Goal: Task Accomplishment & Management: Use online tool/utility

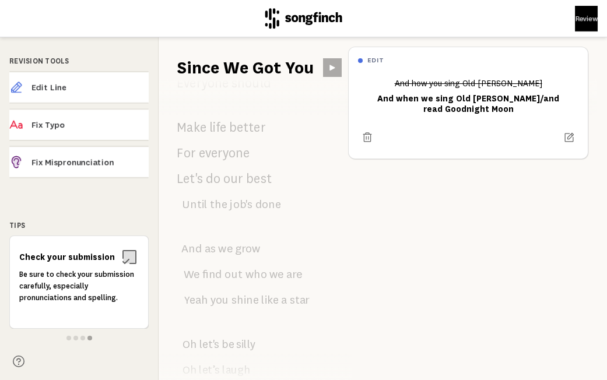
scroll to position [1042, 0]
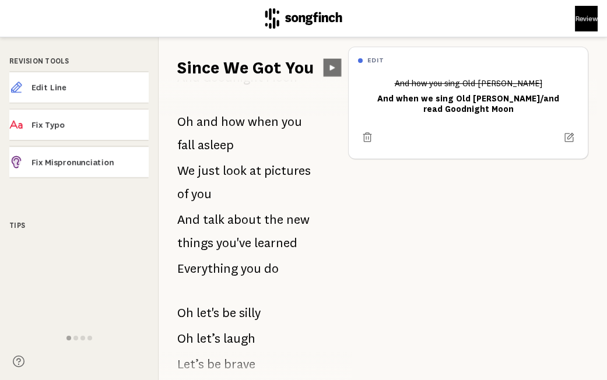
click at [330, 62] on button at bounding box center [333, 68] width 18 height 18
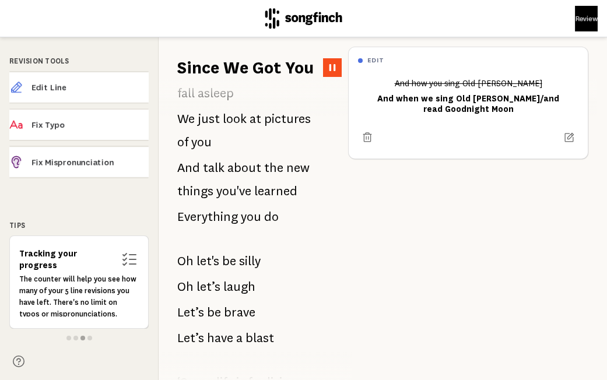
scroll to position [1095, 0]
click at [264, 218] on span "do" at bounding box center [271, 216] width 15 height 23
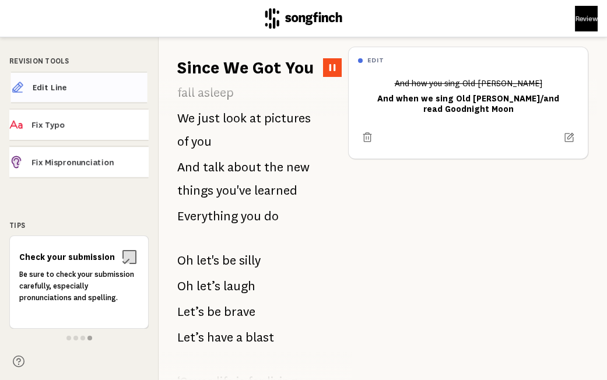
click at [75, 91] on span "Edit Line" at bounding box center [90, 88] width 115 height 12
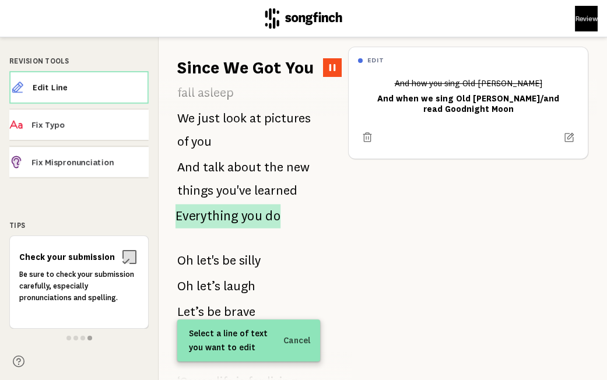
click at [223, 218] on span "Everything" at bounding box center [207, 216] width 63 height 24
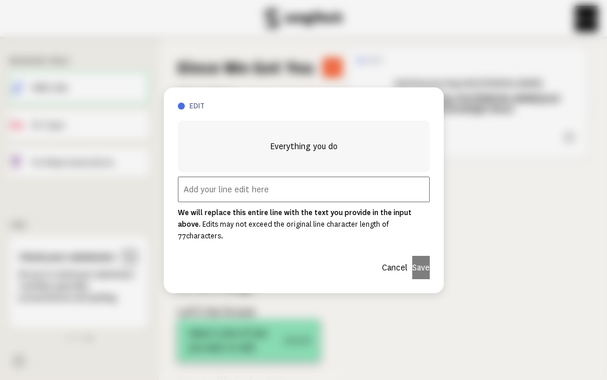
click at [275, 215] on strong "We will replace this entire line with the text you provide in the input above." at bounding box center [295, 219] width 234 height 20
click at [261, 194] on input "text" at bounding box center [304, 190] width 252 height 26
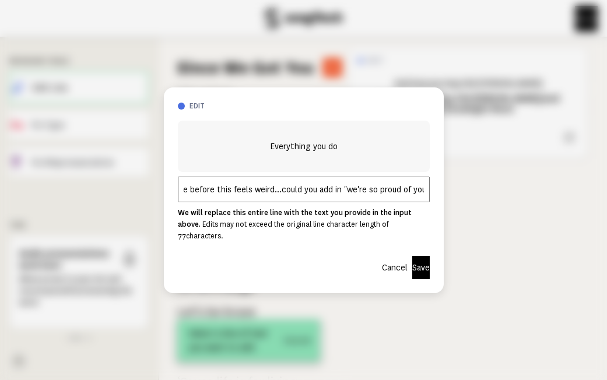
scroll to position [0, 37]
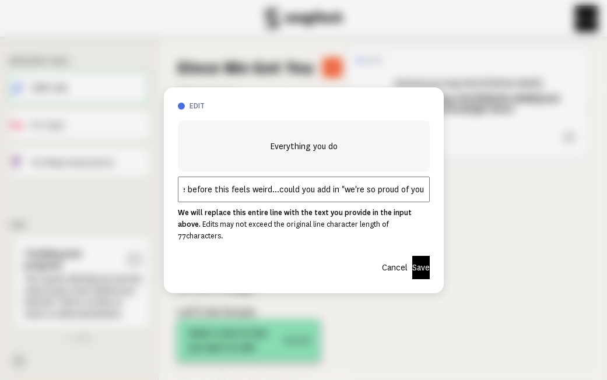
click at [337, 196] on input "The pause before this feels weird...could you add in "we're so proud of you"" at bounding box center [304, 190] width 252 height 26
type input "The pause before this feels weird...could you add in "we're so proud of you""
click at [415, 261] on button "Save" at bounding box center [420, 267] width 17 height 23
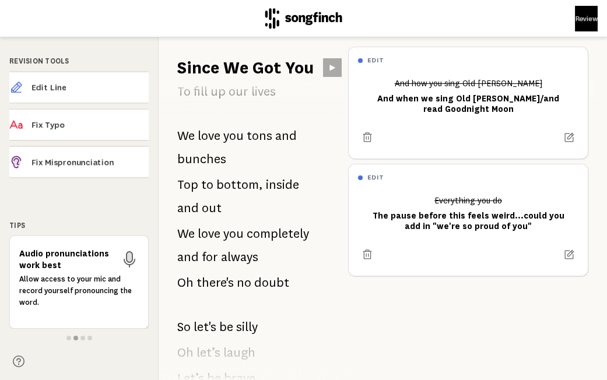
scroll to position [239, 0]
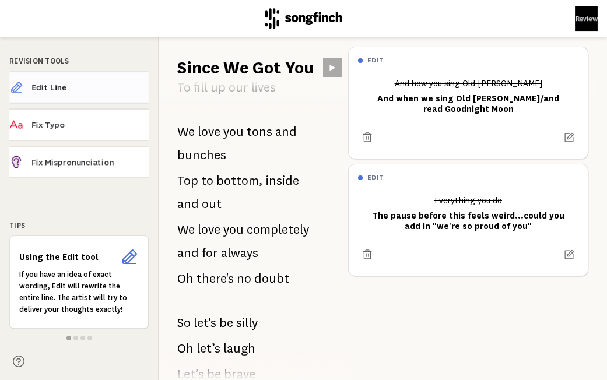
click at [78, 90] on span "Edit Line" at bounding box center [89, 88] width 117 height 12
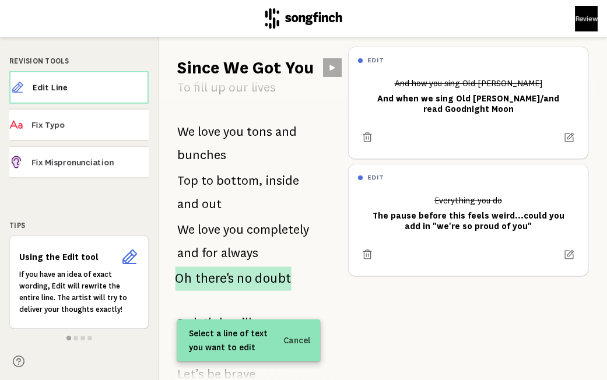
click at [215, 279] on span "there's" at bounding box center [214, 279] width 38 height 24
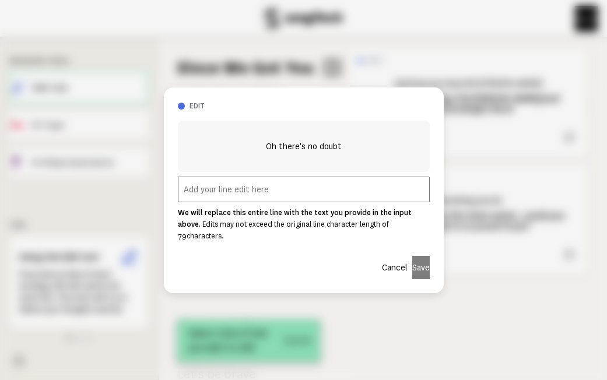
scroll to position [528, 0]
click at [292, 186] on input "text" at bounding box center [304, 190] width 252 height 26
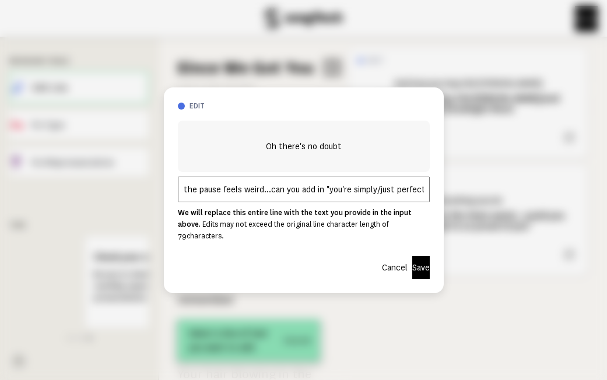
scroll to position [0, 2]
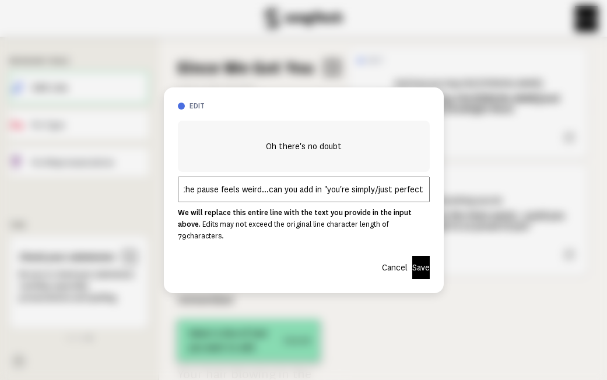
type input "the pause feels weird...can you add in "you're simply/just perfect""
click at [417, 260] on button "Save" at bounding box center [420, 267] width 17 height 23
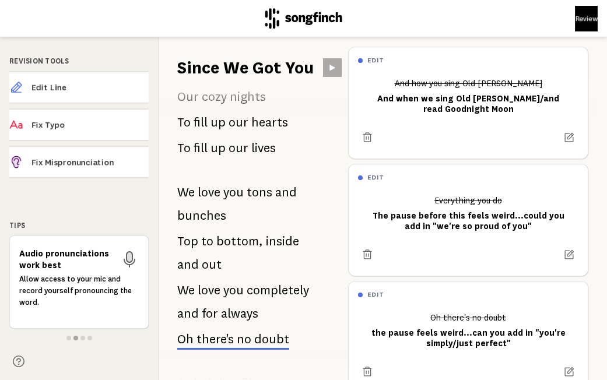
scroll to position [192, 0]
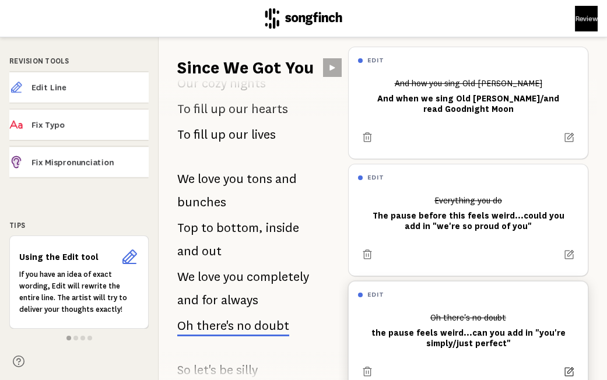
click at [569, 371] on icon at bounding box center [569, 372] width 12 height 12
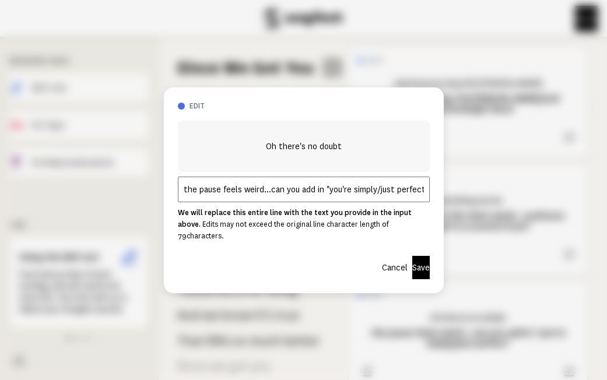
scroll to position [398, 0]
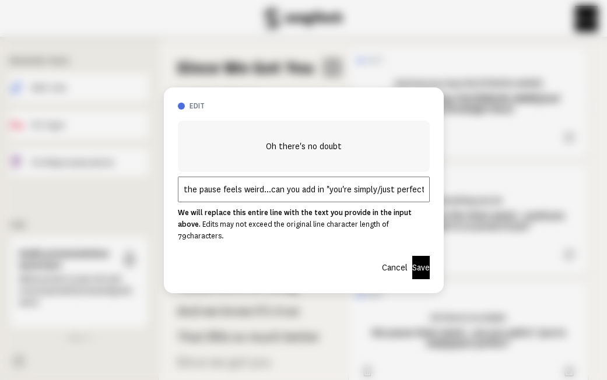
drag, startPoint x: 394, startPoint y: 198, endPoint x: 377, endPoint y: 195, distance: 17.2
click at [377, 195] on input "the pause feels weird...can you add in "you're simply/just perfect"" at bounding box center [304, 190] width 252 height 26
click at [365, 194] on input "the pause feels weird...can you add in "you're simply perfect"" at bounding box center [304, 190] width 252 height 26
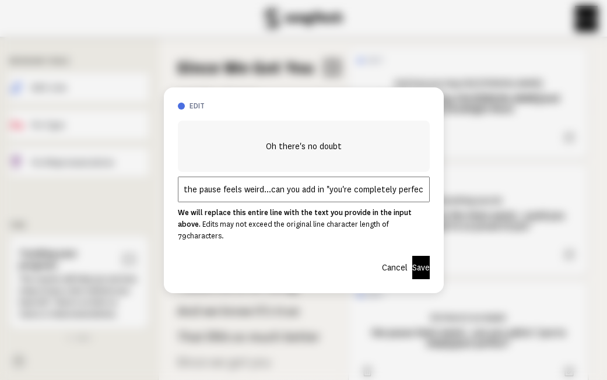
type input "the pause feels weird...can you add in "you're completely perfect""
click at [414, 263] on button "Save" at bounding box center [420, 267] width 17 height 23
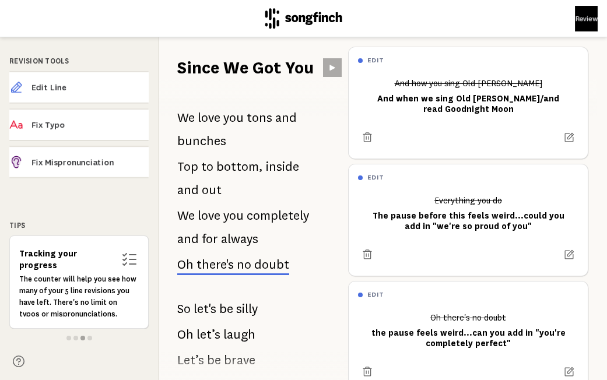
scroll to position [257, 0]
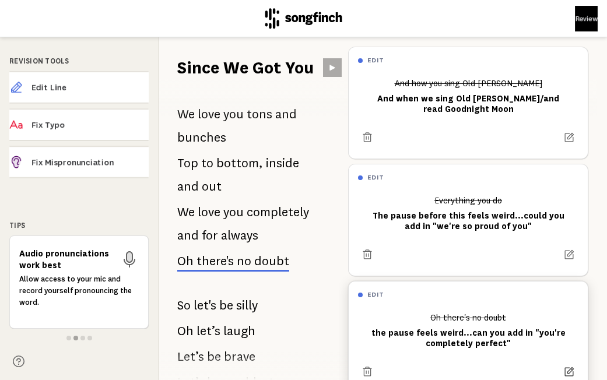
click at [572, 369] on icon at bounding box center [569, 372] width 12 height 12
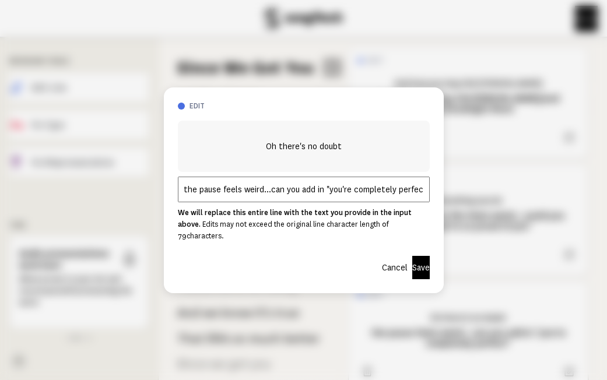
scroll to position [398, 0]
click at [370, 202] on input "the pause feels weird...can you add in "you're completely perfect"" at bounding box center [304, 190] width 252 height 26
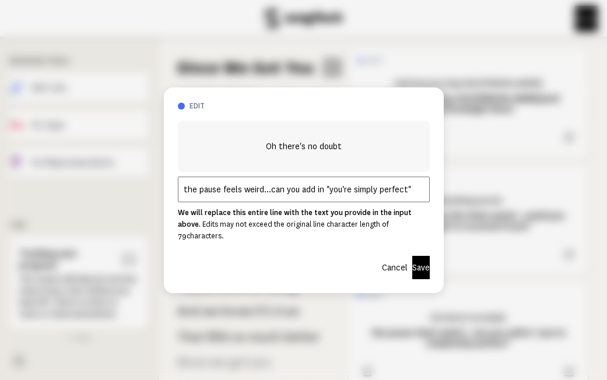
type input "the pause feels weird...can you add in "you're simply perfect""
click at [412, 262] on button "Save" at bounding box center [420, 267] width 17 height 23
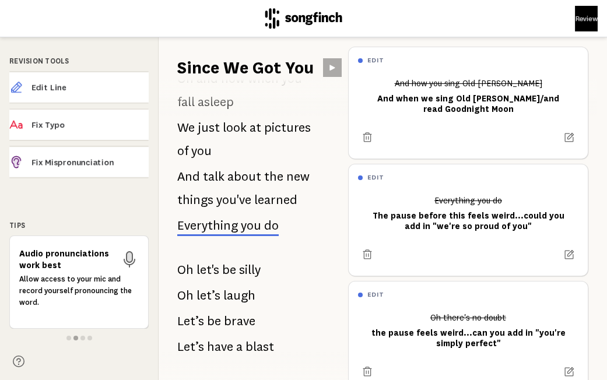
scroll to position [1075, 0]
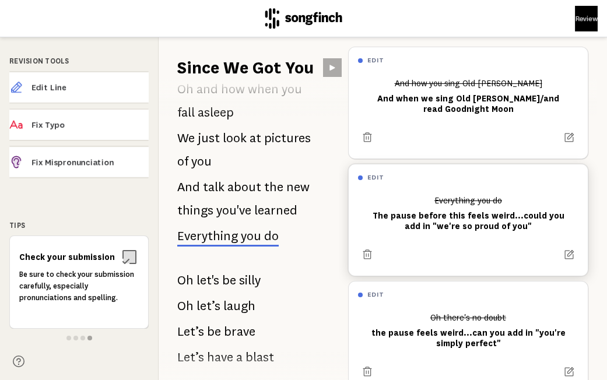
click at [575, 246] on div at bounding box center [468, 255] width 220 height 19
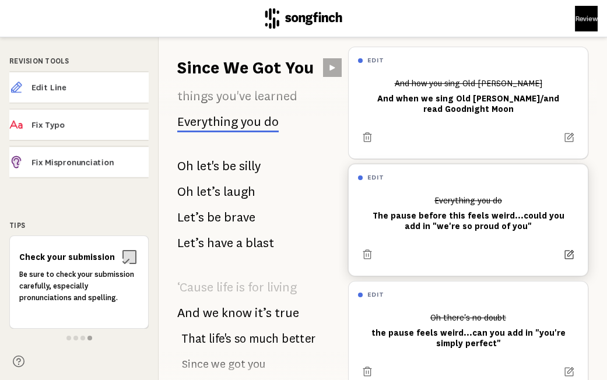
scroll to position [1191, 0]
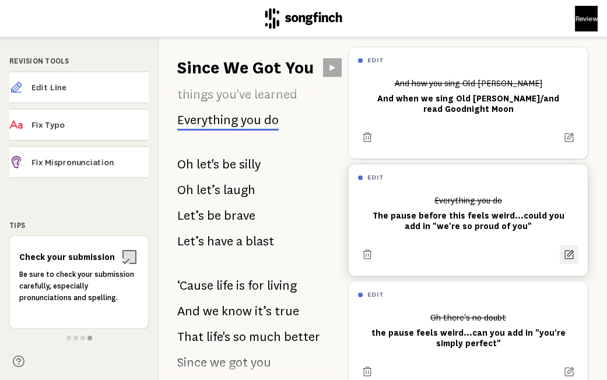
click at [572, 251] on icon at bounding box center [569, 255] width 12 height 12
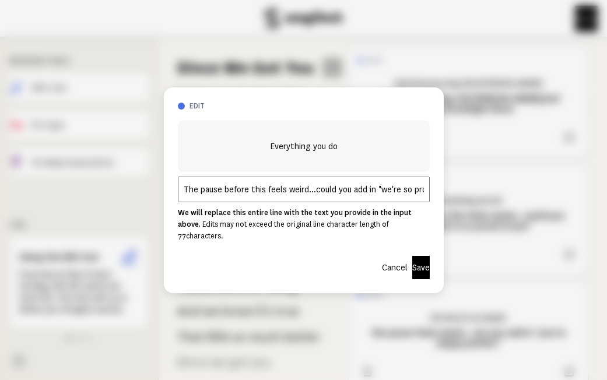
click at [398, 194] on input "The pause before this feels weird...could you add in "we're so proud of you"" at bounding box center [304, 190] width 252 height 26
click at [424, 197] on input "The pause before this feels weird...could you add in "we are so proud of you"" at bounding box center [304, 190] width 252 height 26
click at [416, 199] on input "The pause before this feels weird...could you add in "we are so proud of you"" at bounding box center [304, 190] width 252 height 26
click at [420, 197] on input "The pause before this feels weird...could you add in "we are so proud of you"" at bounding box center [304, 190] width 252 height 26
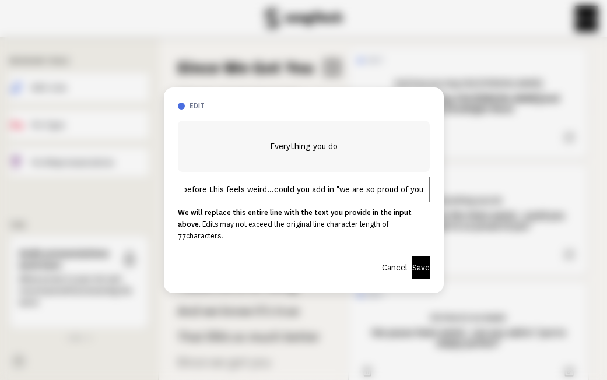
drag, startPoint x: 419, startPoint y: 196, endPoint x: 363, endPoint y: 197, distance: 56.0
click at [364, 197] on input "The pause before this feels weird...could you add in "we are so proud of you"" at bounding box center [304, 190] width 252 height 26
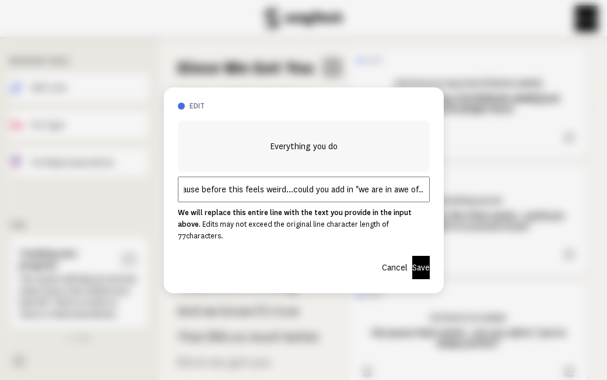
type input "The pause before this feels weird...could you add in "we are in awe of...""
click at [412, 261] on button "Save" at bounding box center [420, 267] width 17 height 23
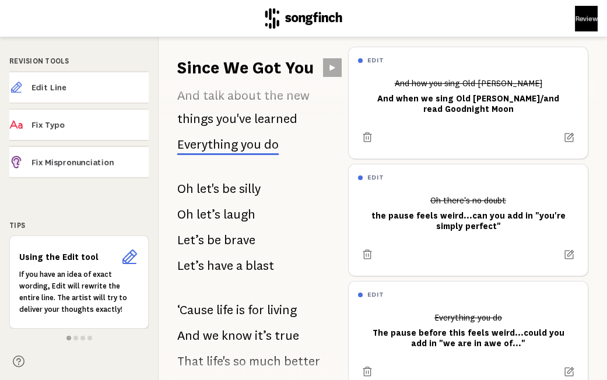
scroll to position [1168, 0]
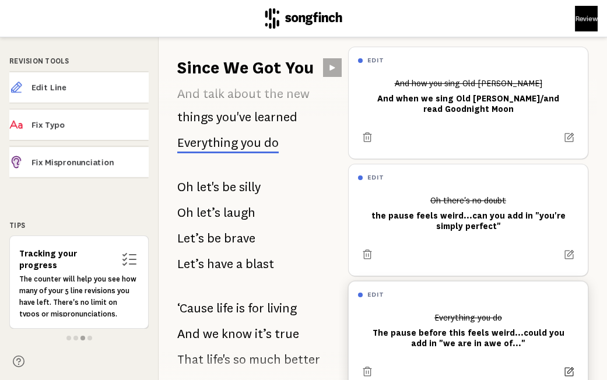
click at [571, 370] on icon at bounding box center [569, 371] width 9 height 9
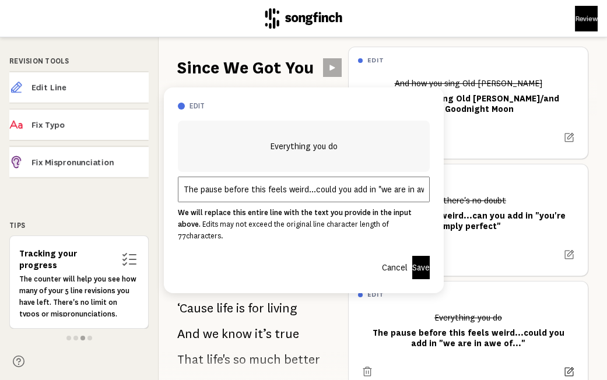
scroll to position [1191, 0]
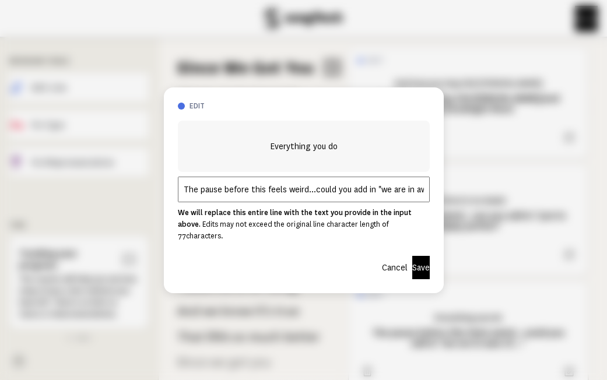
click at [396, 197] on input "The pause before this feels weird...could you add in "we are in awe of..."" at bounding box center [304, 190] width 252 height 26
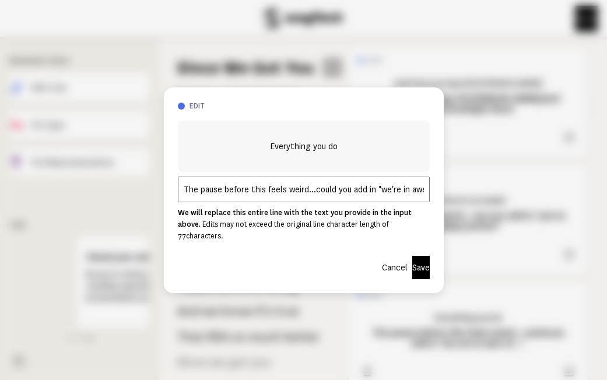
type input "The pause before this feels weird...could you add in "we're in awe of...""
click at [416, 267] on button "Save" at bounding box center [420, 267] width 17 height 23
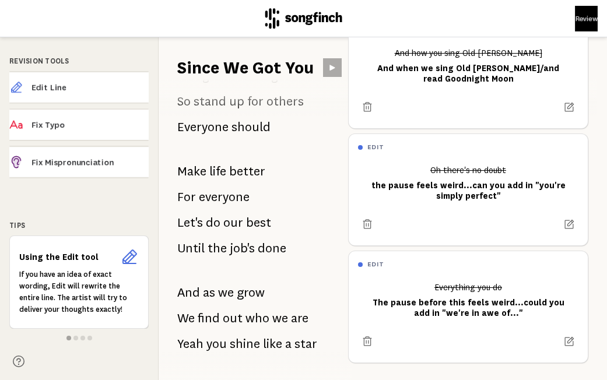
scroll to position [1546, 0]
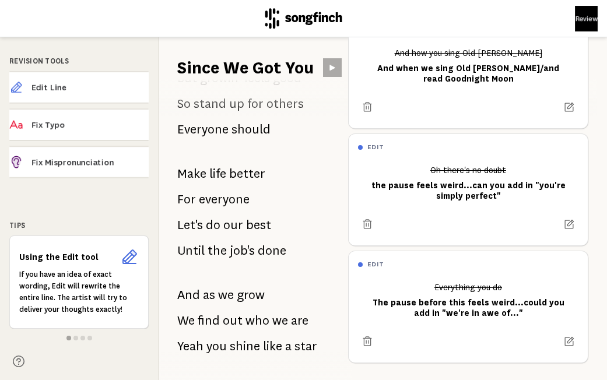
click at [231, 172] on span "better" at bounding box center [247, 173] width 36 height 23
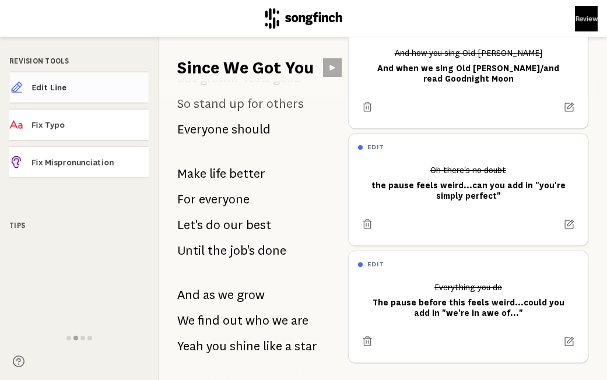
click at [69, 89] on span "Edit Line" at bounding box center [89, 88] width 117 height 12
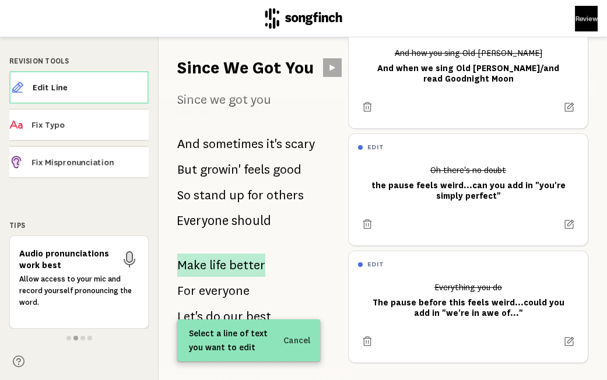
scroll to position [1434, 0]
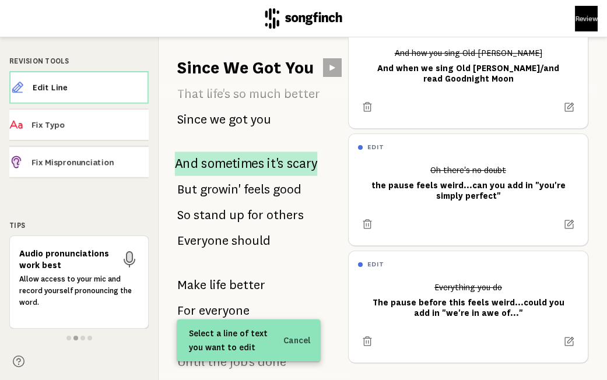
click at [213, 163] on span "sometimes" at bounding box center [232, 164] width 63 height 24
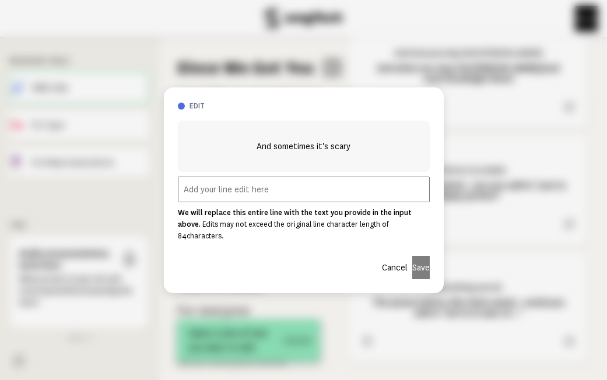
click at [334, 192] on input "text" at bounding box center [304, 190] width 252 height 26
paste input "We hope that you travel/try things that are new/we hope you feel deeply/and let…"
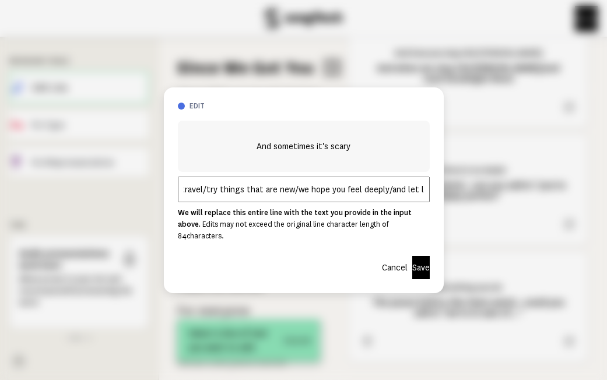
click at [400, 188] on input "We hope that you travel/try things that are new/we hope you feel deeply/and let…" at bounding box center [304, 190] width 252 height 26
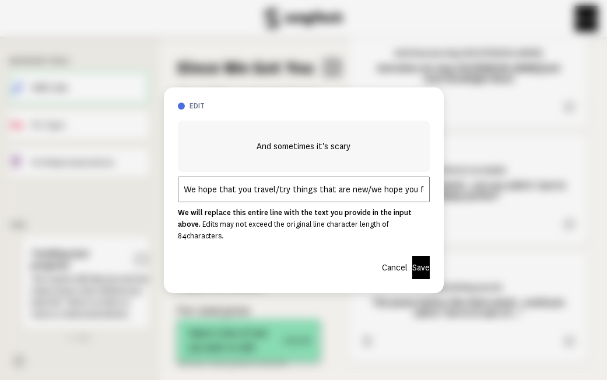
click at [415, 196] on input "We hope that you travel/try things that are new/we hope you feel deeply/and let…" at bounding box center [304, 190] width 252 height 26
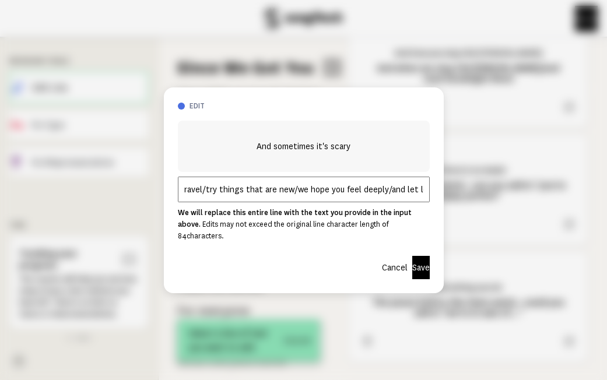
click at [353, 198] on input "We hope that you travel/try things that are new/we hope you feel deeply/and let…" at bounding box center [304, 190] width 252 height 26
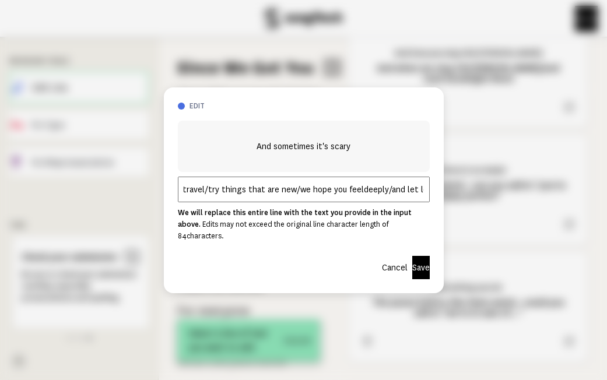
click at [338, 197] on input "We hope that you travel/try things that are new/we hope you feeldeeply/and let …" at bounding box center [304, 190] width 252 height 26
click at [327, 197] on input "We hope that you travel/try things that are new/we hope youfeeldeeply/and let l…" at bounding box center [304, 190] width 252 height 26
click at [422, 197] on input "We hope that you travel/try things that are new/we hopeyoufeeldeeply/and let lo…" at bounding box center [304, 190] width 252 height 26
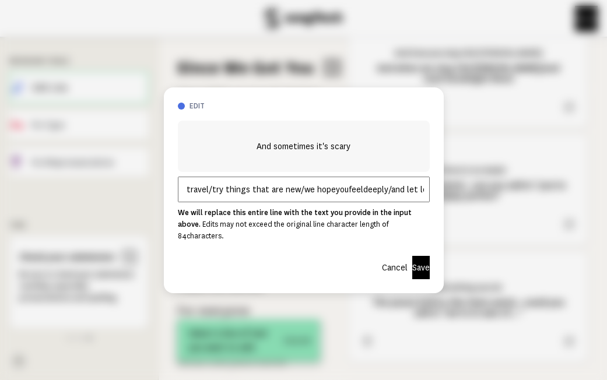
click at [408, 198] on input "We hope that you travel/try things that are new/we hopeyoufeeldeeply/and let lo…" at bounding box center [304, 190] width 252 height 26
click at [399, 197] on input "We hope that you travel/try things that are new/we hopeyoufeeldeeply/and letlove" at bounding box center [304, 190] width 252 height 26
click at [424, 197] on input "We hope that you travel/try things that are new/we hopeyoufeeldeeply/andletlove" at bounding box center [304, 190] width 252 height 26
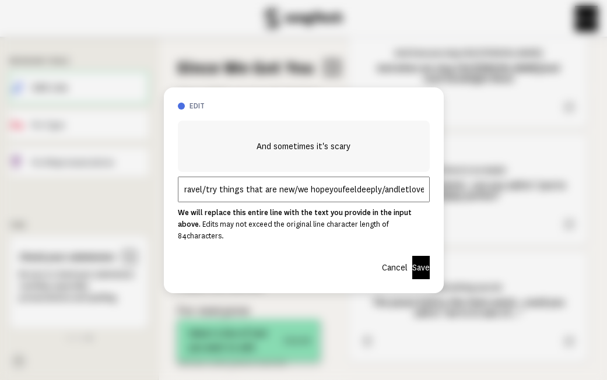
scroll to position [0, 82]
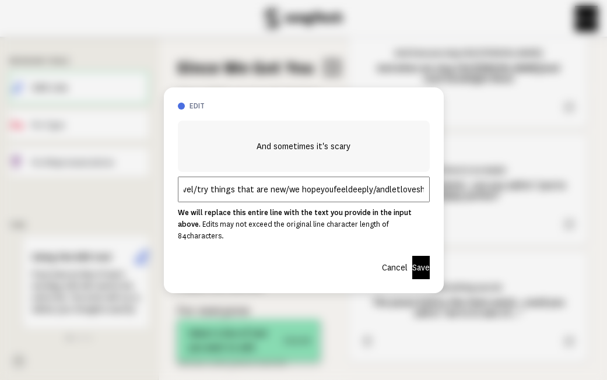
click at [293, 197] on input "We hope that you travel/try things that are new/we hopeyoufeeldeeply/andletlove…" at bounding box center [304, 190] width 252 height 26
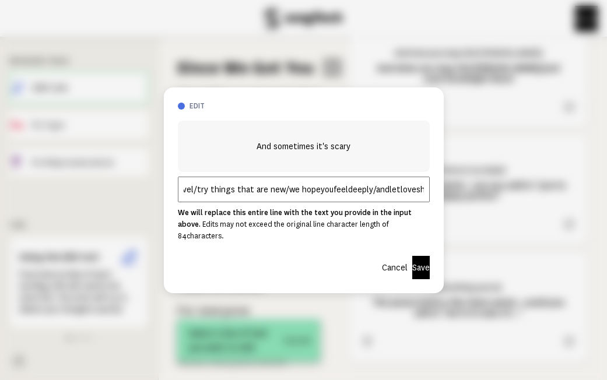
click at [292, 198] on input "We hope that you travel/try things that are new/we hopeyoufeeldeeply/andletlove…" at bounding box center [304, 190] width 252 height 26
click at [262, 198] on input "We hope that you travel/try things that are new/wehopeyoufeeldeeply/andletloves…" at bounding box center [304, 190] width 252 height 26
click at [247, 198] on input "We hope that you travel/try things that [PERSON_NAME]/wehopeyoufeeldeeply/andle…" at bounding box center [304, 190] width 252 height 26
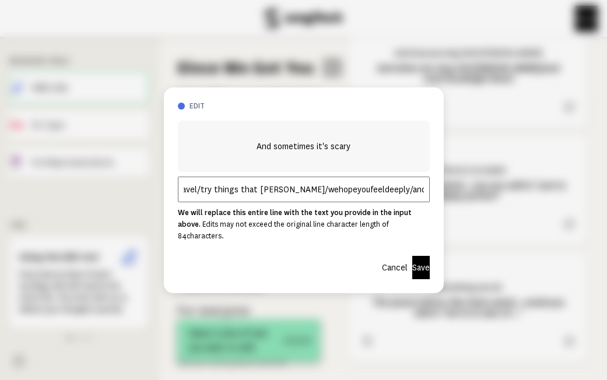
click at [250, 198] on input "We hope that you travel/try things that [PERSON_NAME]/wehopeyoufeeldeeply/andle…" at bounding box center [304, 190] width 252 height 26
click at [236, 197] on input "We hope that you travel/try things thatarenew/wehopeyoufeeldeeply/andletloveshi…" at bounding box center [304, 190] width 252 height 26
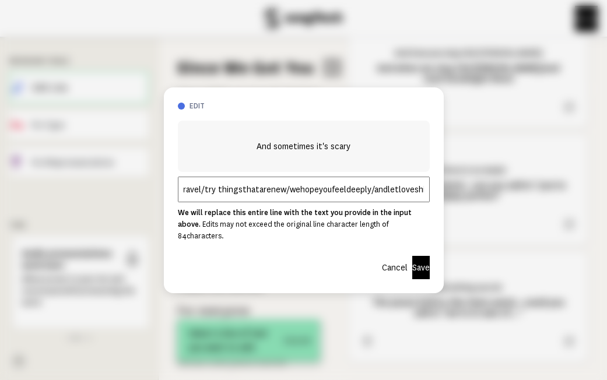
click at [251, 197] on input "We hope that you travel/try thingsthatarenew/wehopeyoufeeldeeply/andletloveshine" at bounding box center [304, 190] width 252 height 26
click at [267, 195] on input "We hope that you travel/try thingsthat arenew/wehopeyoufeeldeeply/andletloveshi…" at bounding box center [304, 190] width 252 height 26
click at [265, 197] on input "We hope that you travel/try thingsthat arenew/wehopeyoufeeldeeply/andletloveshi…" at bounding box center [304, 190] width 252 height 26
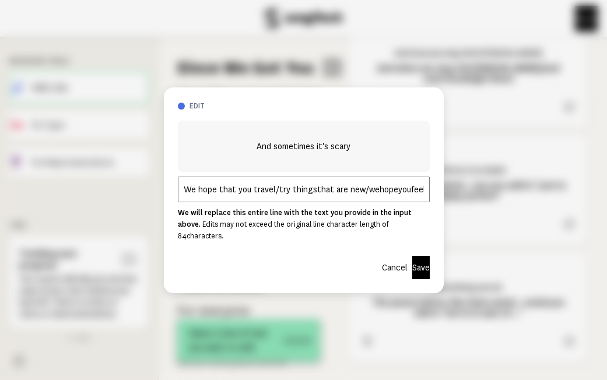
click at [310, 196] on input "We hope that you travel/try thingsthat are new/wehopeyoufeeldeeply/andletlovesh…" at bounding box center [304, 190] width 252 height 26
type input "We hope that you travel/try things that are new/wehopeyoufeeldeeply/andletloves…"
click at [252, 196] on input "We hope that you travel/try things that are new/wehopeyoufeeldeeply/andletloves…" at bounding box center [304, 190] width 252 height 26
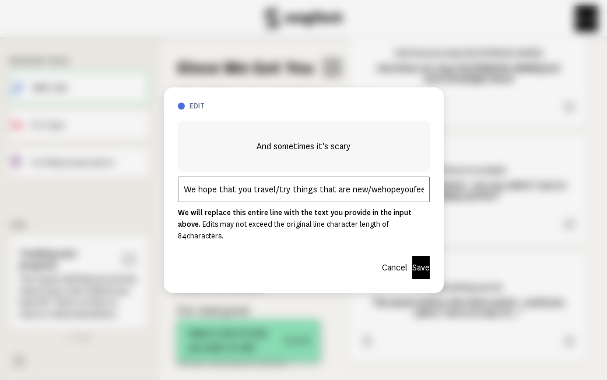
click at [252, 196] on input "We hope that you travel/try things that are new/wehopeyoufeeldeeply/andletloves…" at bounding box center [304, 190] width 252 height 26
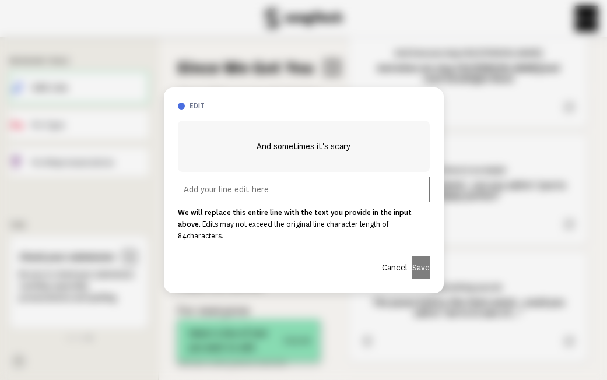
click at [260, 194] on input "text" at bounding box center [304, 190] width 252 height 26
paste input "We hope that you travel/try things that are new/"
type input "We hope that you travel/try things that are new/"
click at [414, 263] on button "Save" at bounding box center [420, 267] width 17 height 23
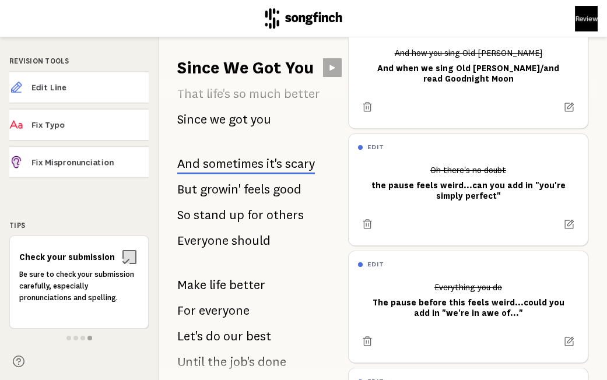
click at [271, 241] on div "Before you were here Together we wished For our special boy Our biggest gift Ou…" at bounding box center [249, 229] width 180 height 301
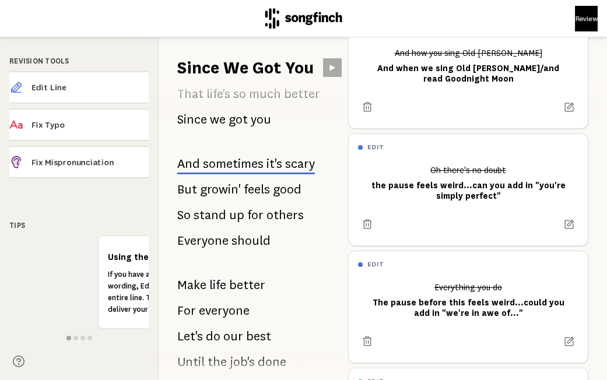
click at [245, 238] on span "should" at bounding box center [251, 240] width 39 height 23
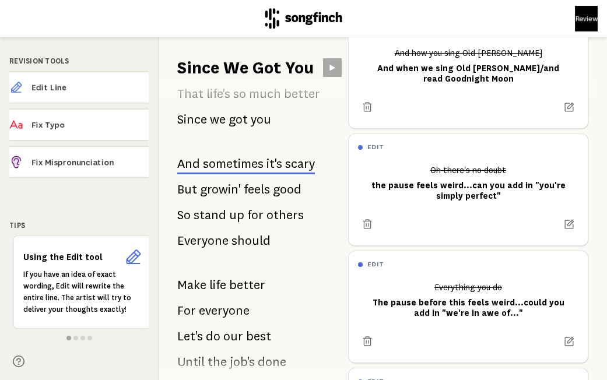
click at [245, 238] on span "should" at bounding box center [251, 240] width 39 height 23
click at [241, 238] on span "should" at bounding box center [251, 240] width 39 height 23
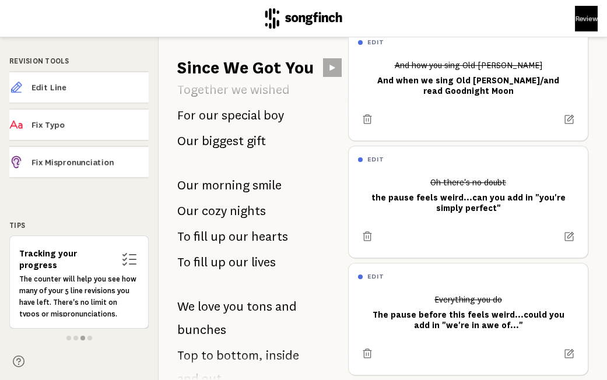
scroll to position [136, 0]
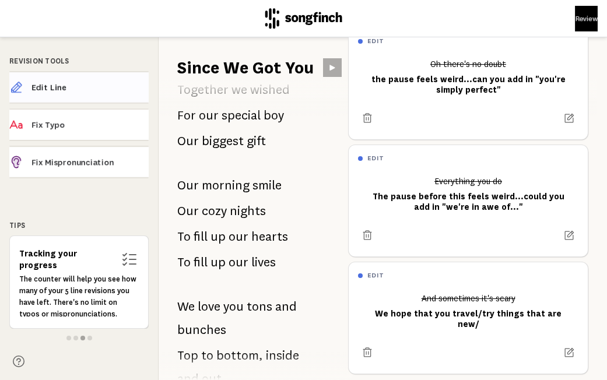
click at [54, 86] on span "Edit Line" at bounding box center [89, 88] width 117 height 12
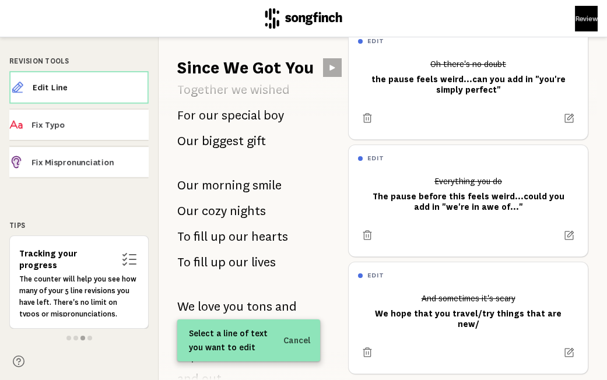
click at [311, 279] on span at bounding box center [248, 285] width 143 height 19
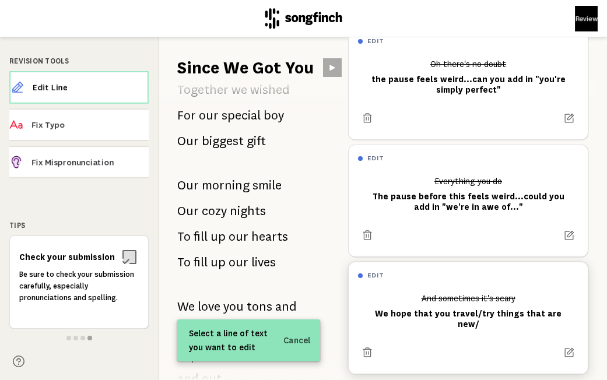
click at [508, 334] on div at bounding box center [468, 348] width 220 height 28
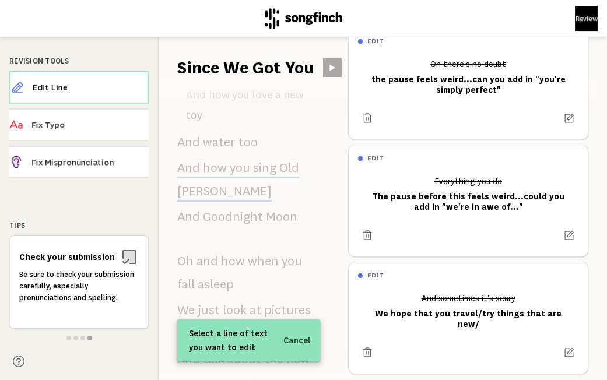
scroll to position [1478, 0]
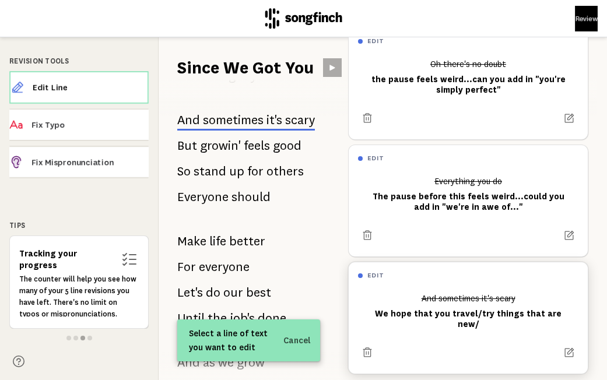
click at [473, 310] on div "And sometimes it's scary We hope that you travel/try things that are new/" at bounding box center [468, 311] width 220 height 45
click at [575, 347] on icon at bounding box center [568, 352] width 11 height 11
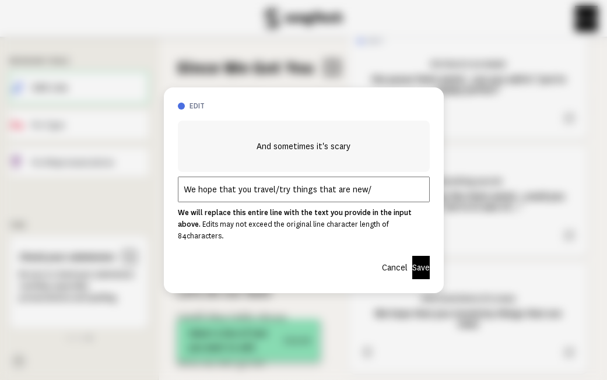
drag, startPoint x: 370, startPoint y: 199, endPoint x: 90, endPoint y: 159, distance: 282.8
click at [90, 159] on div "edit And sometimes it's scary We hope that you travel/try things that are new/ …" at bounding box center [303, 190] width 607 height 380
paste input "Wehopethatyou travel/trythings that are new/we hopeyou feeldeeply/and let love …"
click at [244, 197] on input "Wehopethatyou travel/trythings that are new/we hopeyou feeldeeply/and let love …" at bounding box center [304, 190] width 252 height 26
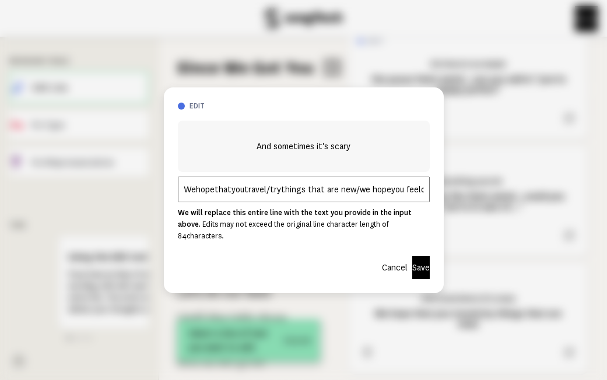
click at [303, 198] on input "Wehopethatyoutravel/trythings that are new/we hopeyou feeldeeply/and let love s…" at bounding box center [304, 190] width 252 height 26
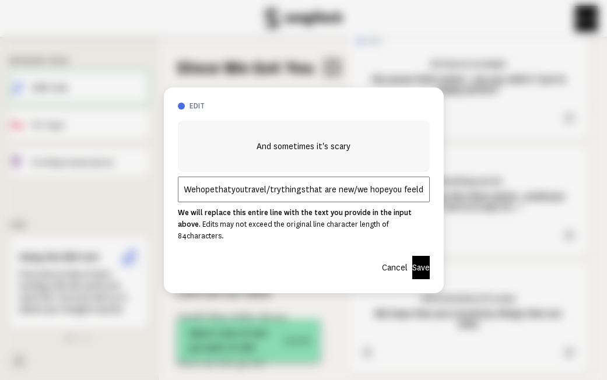
click at [318, 198] on input "Wehopethatyoutravel/trythingsthat are new/we hopeyou feeldeeply/and let love sh…" at bounding box center [304, 190] width 252 height 26
click at [331, 197] on input "Wehopethatyoutravel/trythingsthatare new/we hopeyou feeldeeply/and let love shi…" at bounding box center [304, 190] width 252 height 26
click at [348, 196] on input "Wehopethatyoutravel/trythingsthatarenew/we hopeyou feeldeeply/and let love shine" at bounding box center [304, 190] width 252 height 26
click at [359, 193] on input "Wehopethatyoutravel/trythingsthatarenew/we hopeyou feeldeeply/and let love shine" at bounding box center [304, 190] width 252 height 26
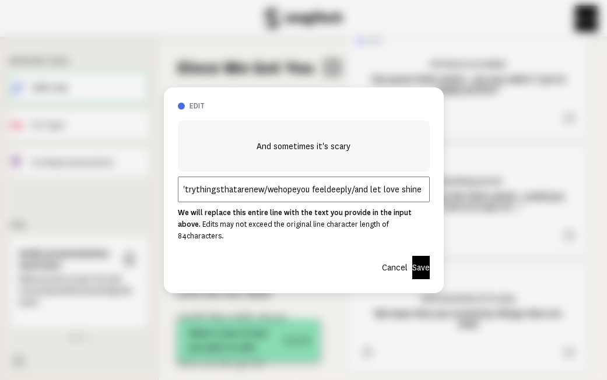
scroll to position [0, 90]
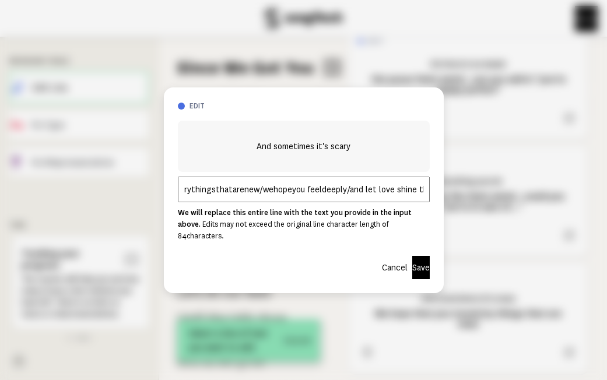
type input "Wehopethatyoutravel/trythingsthatarenew/wehopeyou feeldeeply/and let love shine…"
click at [412, 265] on button "Save" at bounding box center [420, 267] width 17 height 23
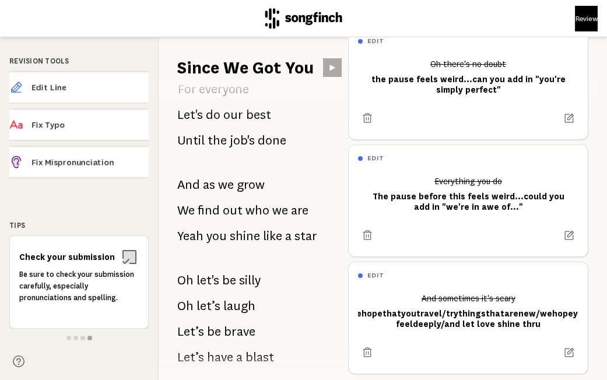
scroll to position [1654, 0]
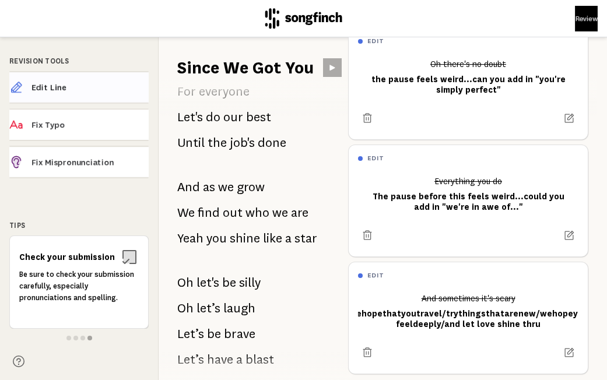
click at [78, 93] on span "Edit Line" at bounding box center [89, 88] width 117 height 12
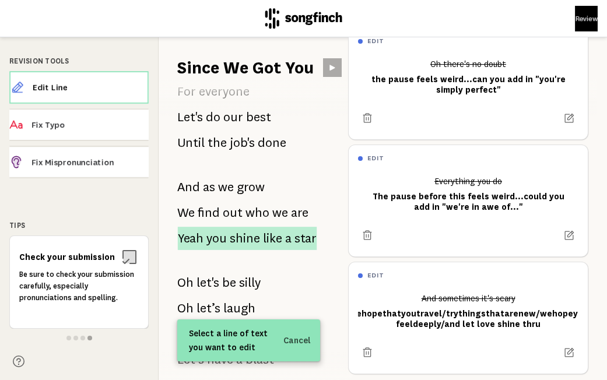
click at [237, 241] on span "shine" at bounding box center [245, 238] width 30 height 23
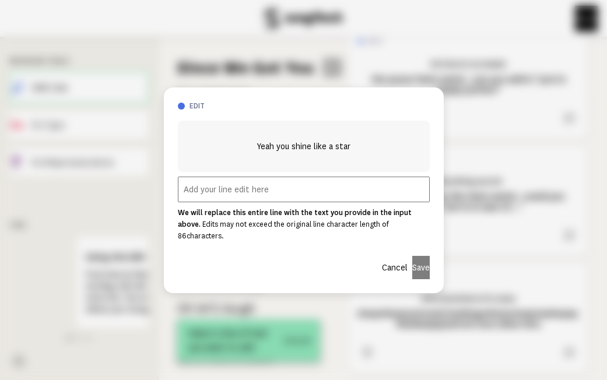
click at [270, 195] on input "text" at bounding box center [304, 190] width 252 height 26
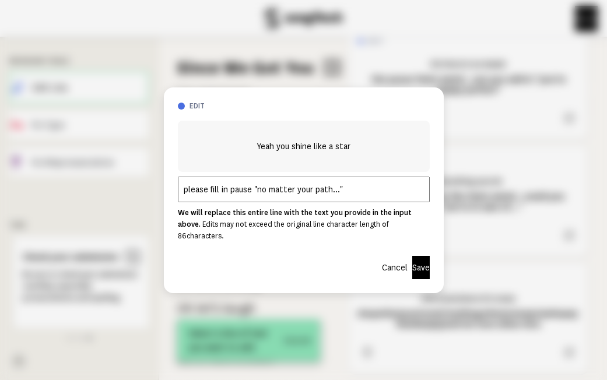
click at [251, 197] on input "please fill in pause "no matter your path..."" at bounding box center [304, 190] width 252 height 26
type input "please fill in pause: "no matter your path...""
drag, startPoint x: 414, startPoint y: 261, endPoint x: 437, endPoint y: 267, distance: 23.3
click at [414, 261] on button "Save" at bounding box center [420, 267] width 17 height 23
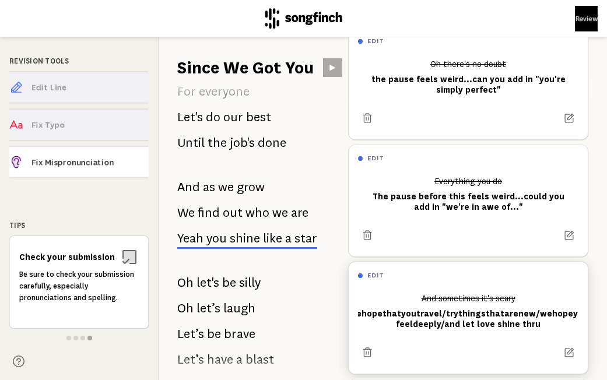
scroll to position [253, 0]
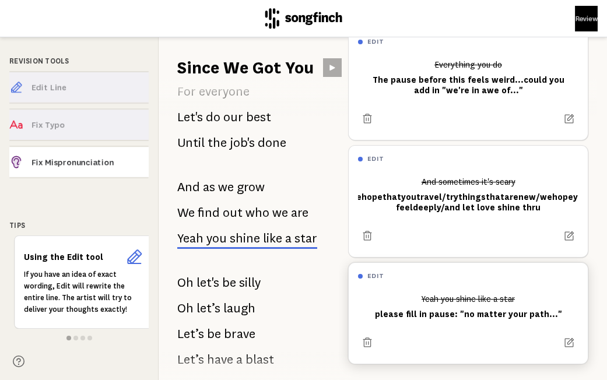
click at [548, 314] on div "Yeah you shine like a star please fill in pause: "no matter your path..."" at bounding box center [468, 306] width 220 height 35
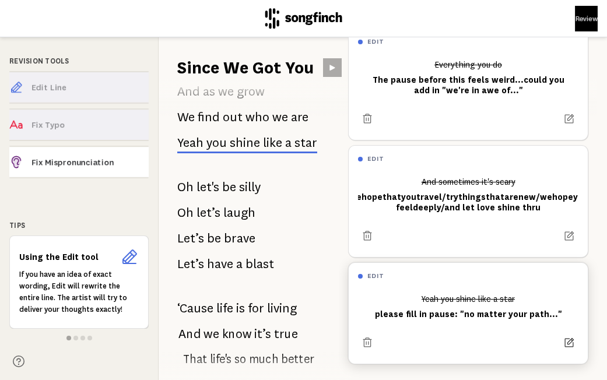
scroll to position [1772, 0]
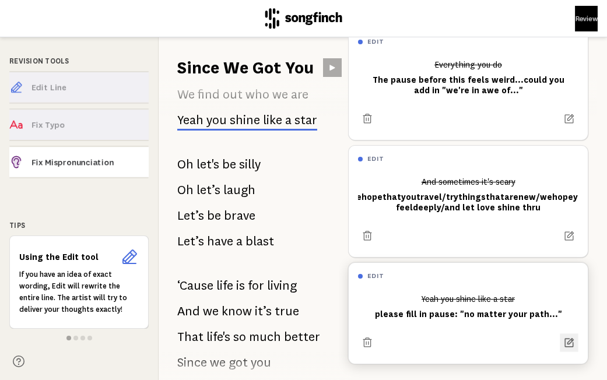
click at [574, 340] on icon at bounding box center [569, 343] width 12 height 12
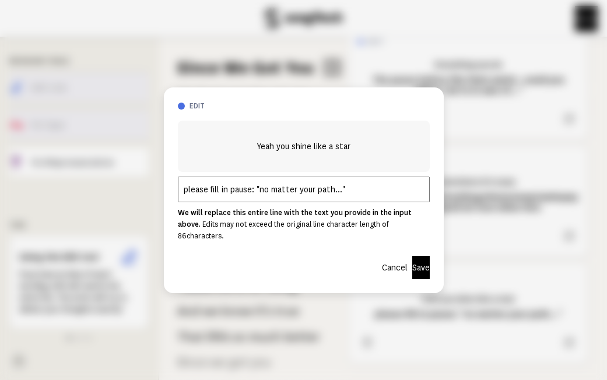
click at [341, 199] on input "please fill in pause: "no matter your path..."" at bounding box center [304, 190] width 252 height 26
type input "please fill in pause: "no matter your path...you'll shine like a star""
click at [412, 257] on button "Save" at bounding box center [420, 267] width 17 height 23
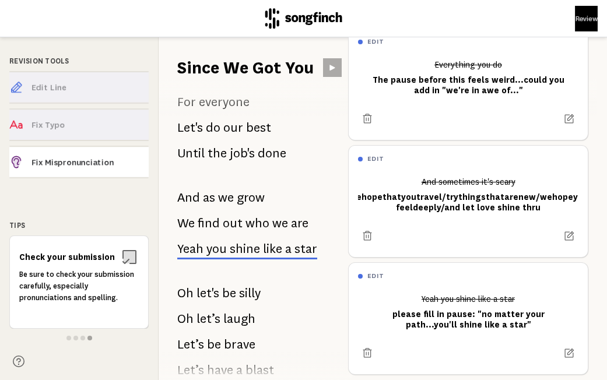
scroll to position [1654, 0]
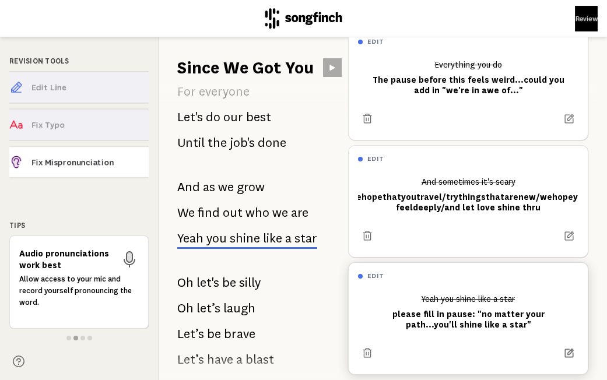
click at [567, 349] on icon at bounding box center [568, 353] width 11 height 11
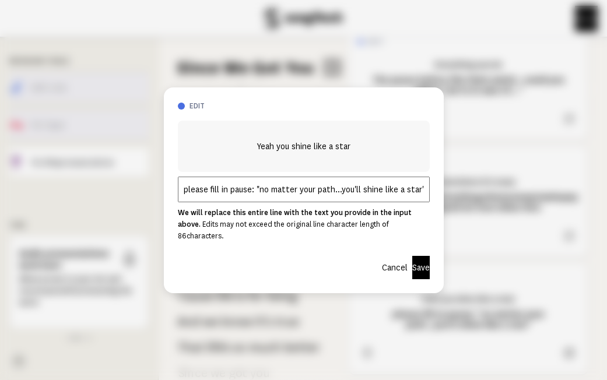
scroll to position [1772, 0]
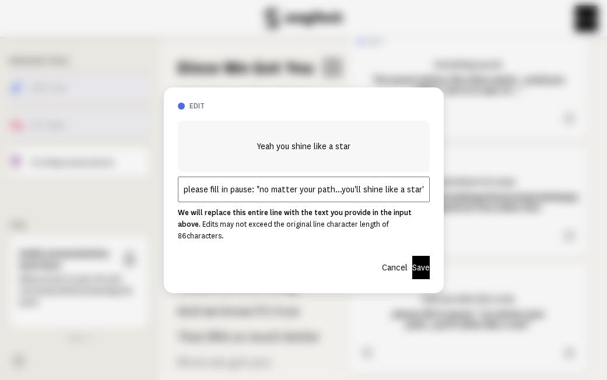
click at [250, 199] on input "please fill in pause: "no matter your path...you'll shine like a star"" at bounding box center [304, 190] width 252 height 26
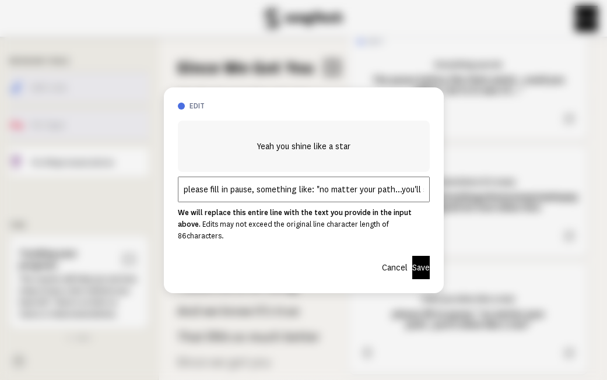
type input "please fill in pause, something like: "no matter your path...you'll shine like …"
click at [412, 267] on button "Save" at bounding box center [420, 267] width 17 height 23
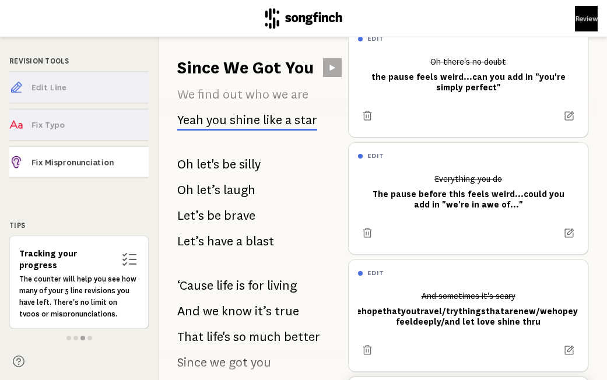
scroll to position [0, 0]
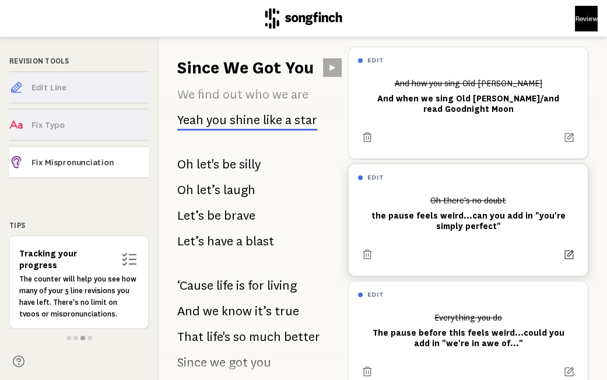
click at [573, 253] on icon at bounding box center [569, 255] width 12 height 12
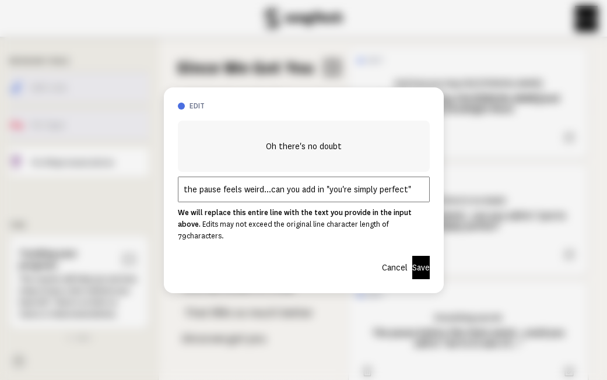
scroll to position [398, 0]
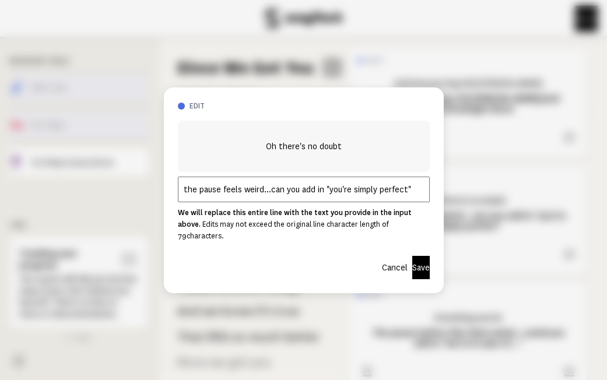
click at [304, 195] on input "the pause feels weird...can you add in "you're simply perfect"" at bounding box center [304, 190] width 252 height 26
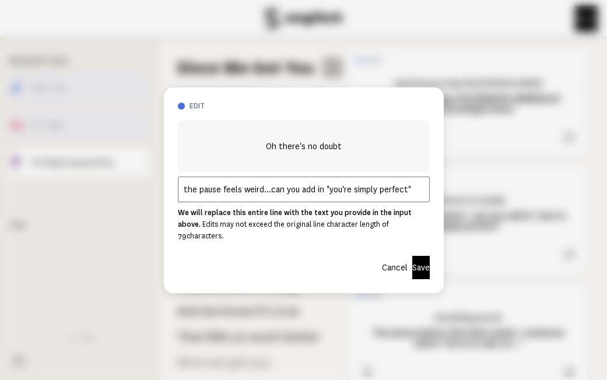
click at [304, 195] on input "the pause feels weird...can you add in "you're simply perfect"" at bounding box center [304, 190] width 252 height 26
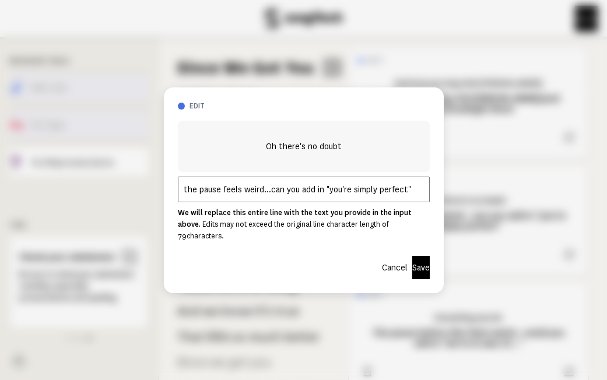
drag, startPoint x: 324, startPoint y: 198, endPoint x: 300, endPoint y: 198, distance: 23.9
click at [300, 198] on input "the pause feels weird...can you add in "you're simply perfect"" at bounding box center [304, 190] width 252 height 26
type input "the pause feels weird...can you something like "you're simply perfect""
click at [412, 261] on button "Save" at bounding box center [420, 267] width 17 height 23
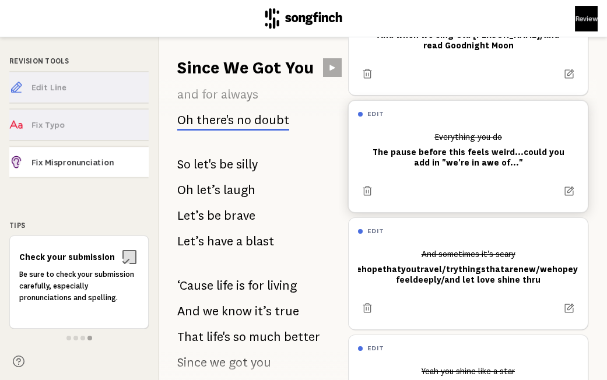
scroll to position [68, 0]
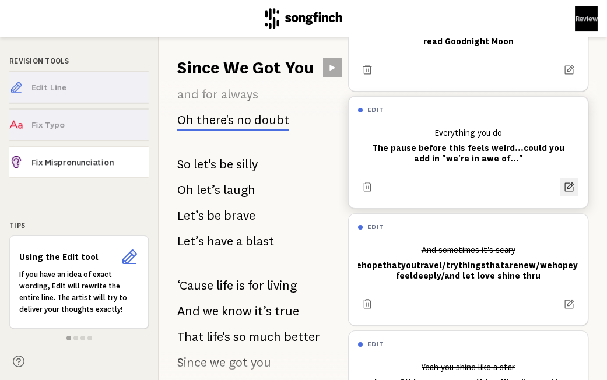
click at [565, 187] on icon at bounding box center [569, 187] width 9 height 9
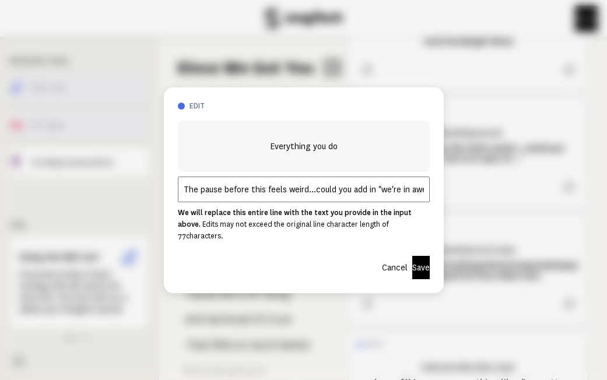
scroll to position [1191, 0]
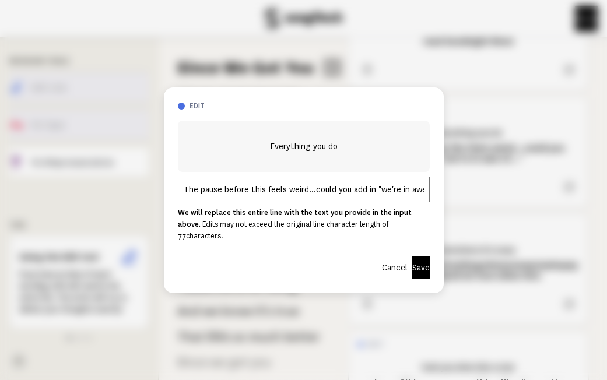
click at [376, 195] on input "The pause before this feels weird...could you add in "we're in awe of..."" at bounding box center [304, 190] width 252 height 26
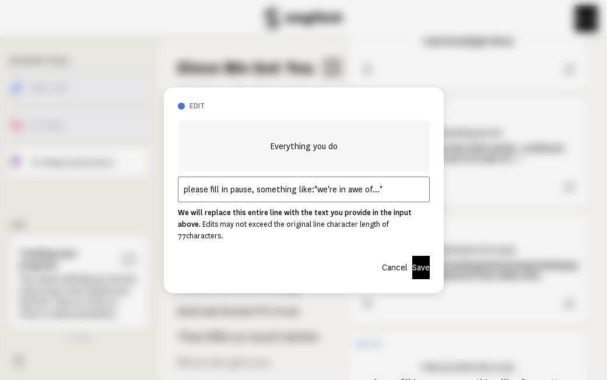
type input "please fill in pause, something like: "we're in awe of...""
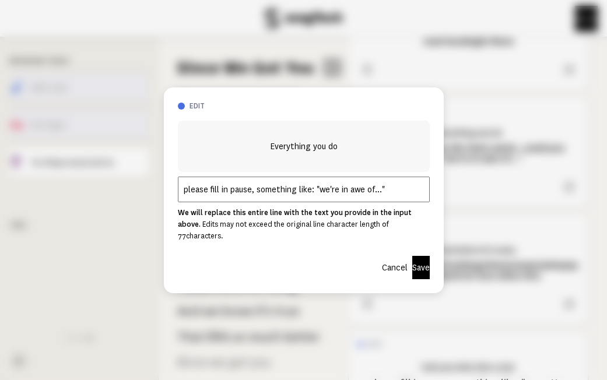
click at [421, 267] on button "Save" at bounding box center [420, 267] width 17 height 23
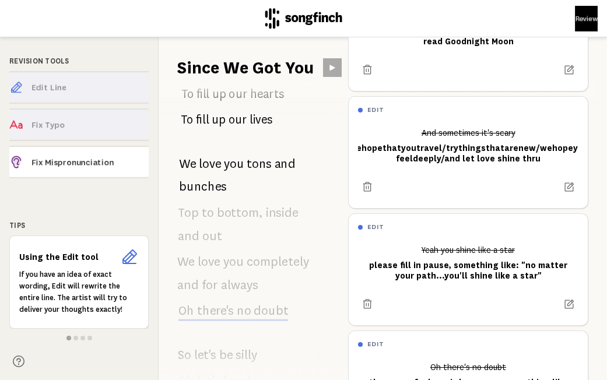
scroll to position [0, 0]
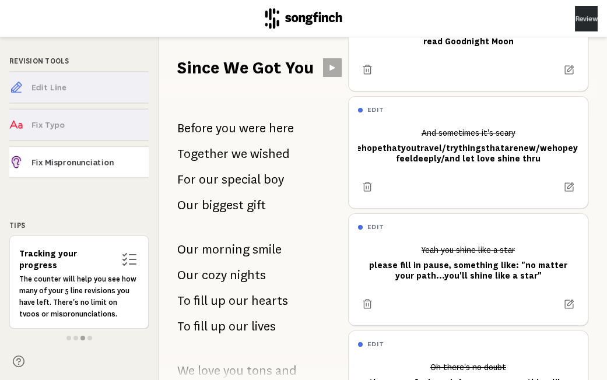
click at [575, 20] on button "Review" at bounding box center [586, 19] width 23 height 26
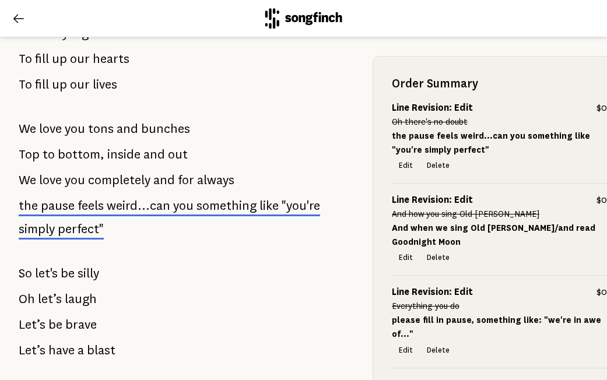
scroll to position [355, 0]
click at [15, 20] on icon at bounding box center [19, 19] width 14 height 14
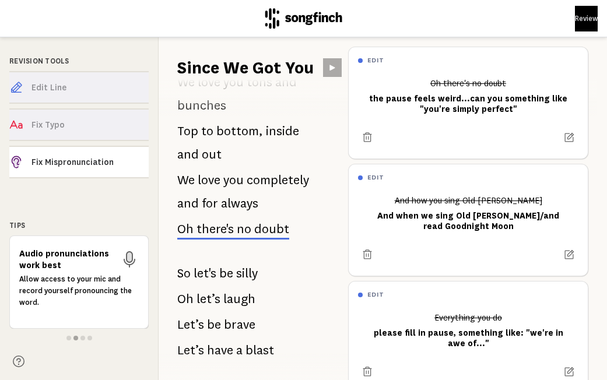
scroll to position [290, 0]
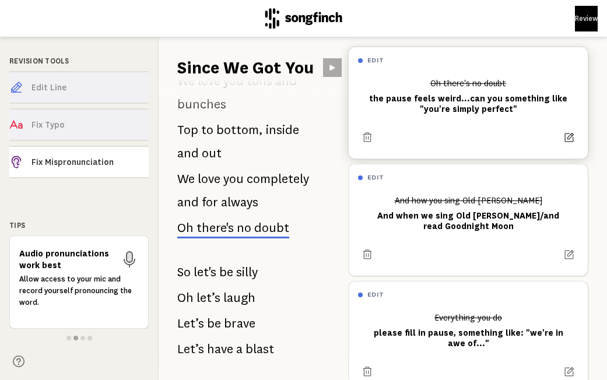
click at [567, 138] on icon at bounding box center [569, 138] width 12 height 12
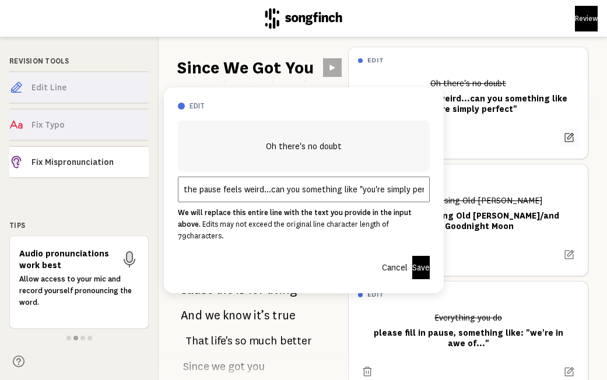
scroll to position [398, 0]
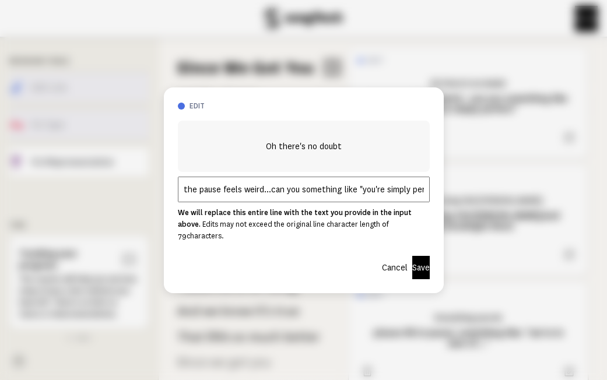
drag, startPoint x: 355, startPoint y: 196, endPoint x: 270, endPoint y: 195, distance: 85.2
click at [270, 195] on input "the pause feels weird...can you something like "you're simply perfect"" at bounding box center [304, 190] width 252 height 26
click at [300, 195] on input "the pause feels weird...can you something like "you're simply perfect"" at bounding box center [304, 190] width 252 height 26
drag, startPoint x: 300, startPoint y: 196, endPoint x: 271, endPoint y: 196, distance: 29.2
click at [271, 196] on input "the pause feels weird...can you something like "you're simply perfect"" at bounding box center [304, 190] width 252 height 26
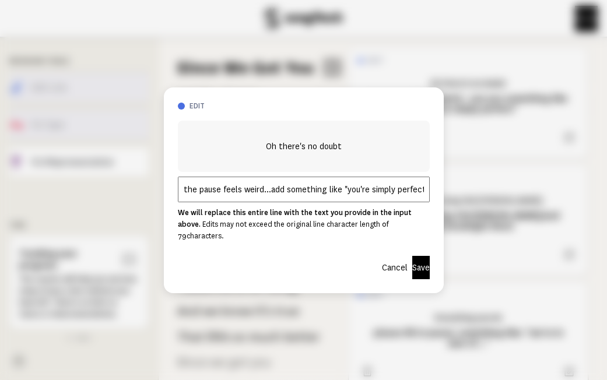
click at [421, 199] on input "the pause feels weird...add something like "you're simply perfect"" at bounding box center [304, 190] width 252 height 26
click at [422, 199] on input "the pause feels weird...add something like "you're simply perfect"" at bounding box center [304, 190] width 252 height 26
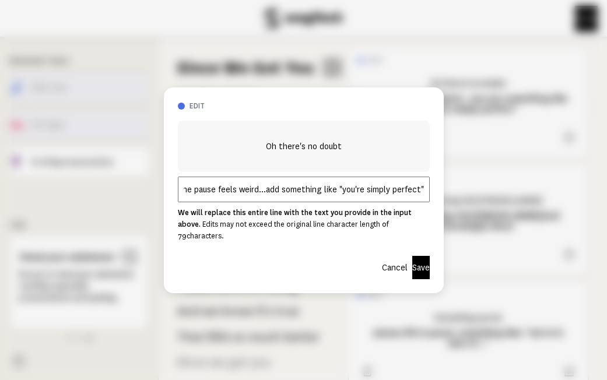
scroll to position [0, 2]
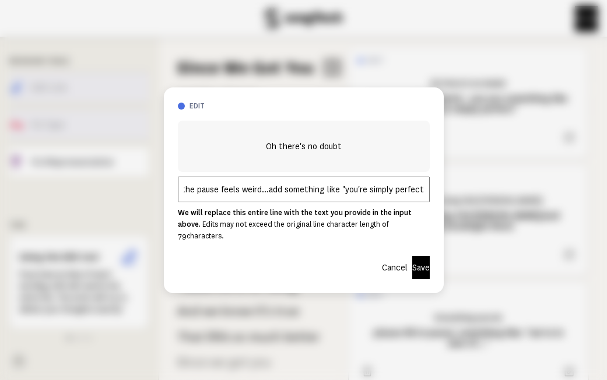
click at [424, 198] on input "the pause feels weird...add something like "you're simply perfect"" at bounding box center [304, 190] width 252 height 26
type input "the pause feels weird...add something like "you're simply perfect" before"
click at [412, 258] on button "Save" at bounding box center [420, 267] width 17 height 23
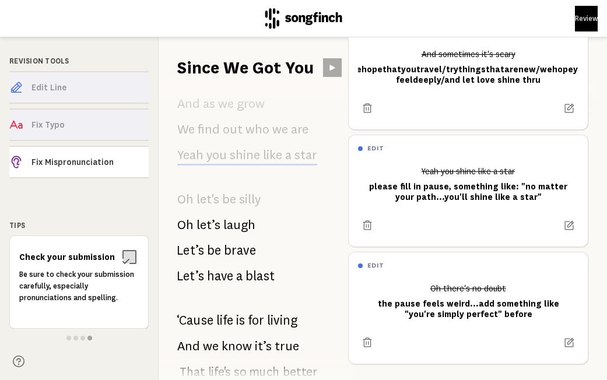
scroll to position [1850, 0]
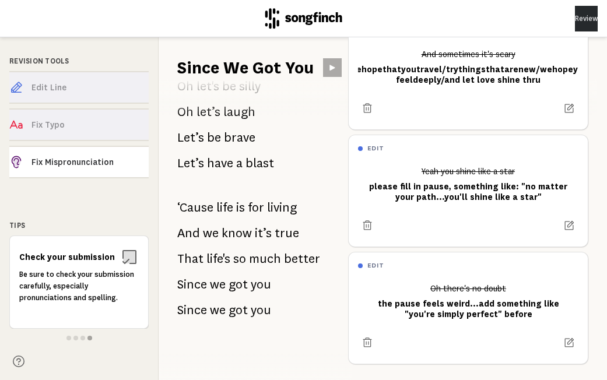
click at [575, 18] on button "Review" at bounding box center [586, 19] width 23 height 26
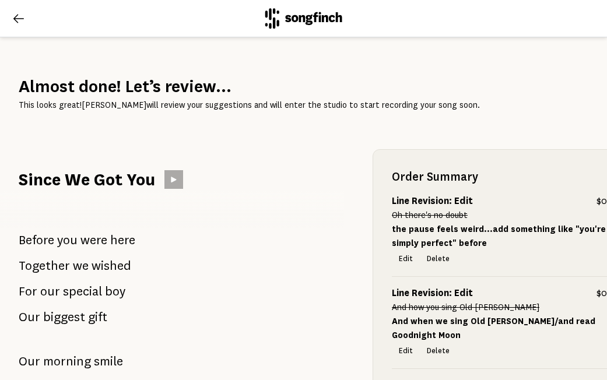
click at [10, 20] on button at bounding box center [18, 18] width 19 height 19
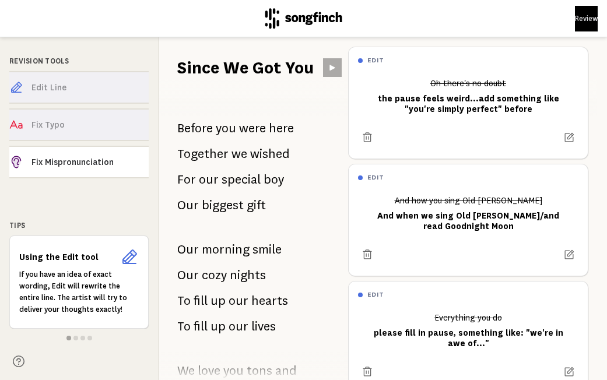
click at [75, 337] on span at bounding box center [75, 338] width 5 height 5
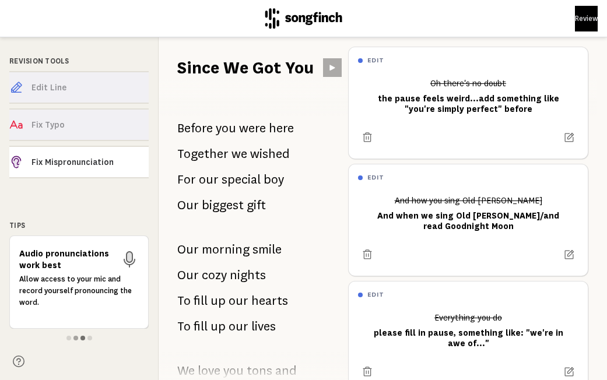
click at [81, 338] on span at bounding box center [82, 338] width 5 height 5
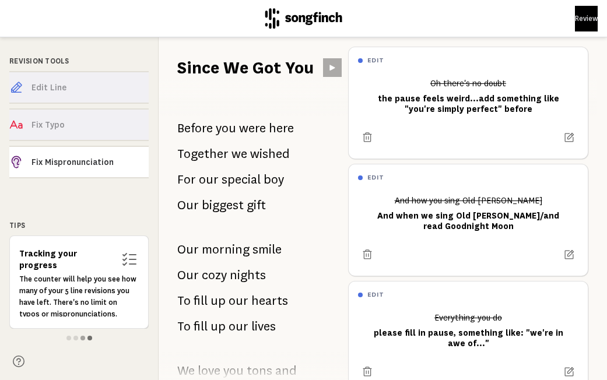
click at [89, 338] on span at bounding box center [89, 338] width 5 height 5
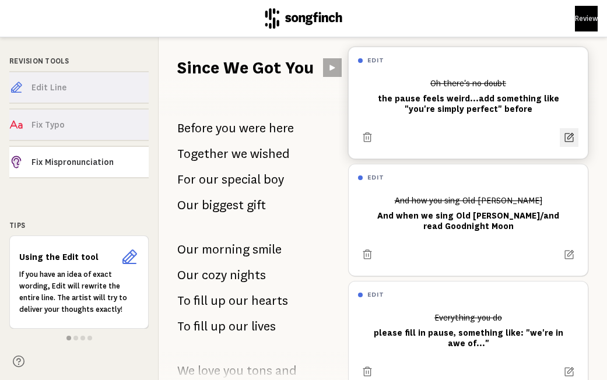
click at [569, 135] on icon at bounding box center [569, 138] width 12 height 12
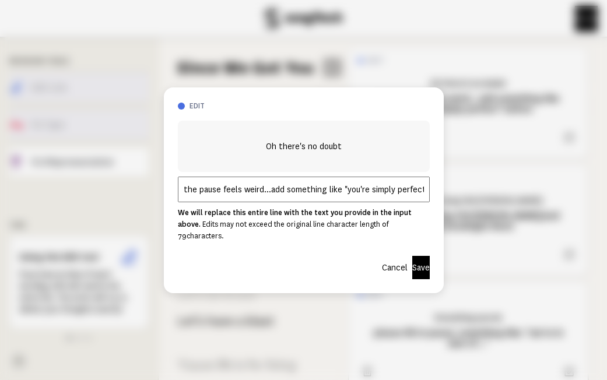
scroll to position [398, 0]
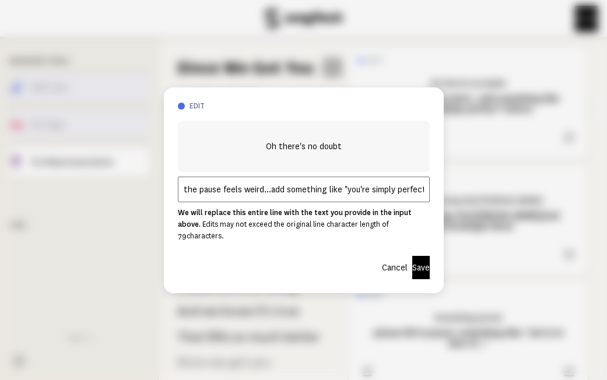
drag, startPoint x: 341, startPoint y: 196, endPoint x: 181, endPoint y: 184, distance: 160.3
click at [181, 184] on input "the pause feels weird...add something like "you're simply perfect" before" at bounding box center [304, 190] width 252 height 26
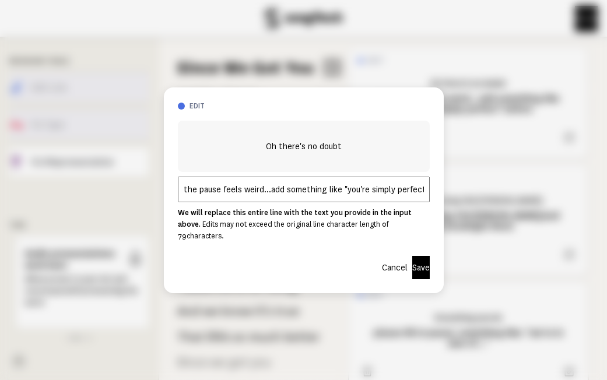
click at [275, 193] on input "the pause feels weird...add something like "you're simply perfect" before" at bounding box center [304, 190] width 252 height 26
drag, startPoint x: 286, startPoint y: 196, endPoint x: 173, endPoint y: 194, distance: 113.2
click at [173, 194] on div "edit Oh there's no doubt the pause feels weird...add something like "you're sim…" at bounding box center [304, 190] width 280 height 206
drag, startPoint x: 401, startPoint y: 196, endPoint x: 370, endPoint y: 195, distance: 30.4
click at [370, 195] on input "fill in pause: something like "you're simply perfect" before" at bounding box center [304, 190] width 252 height 26
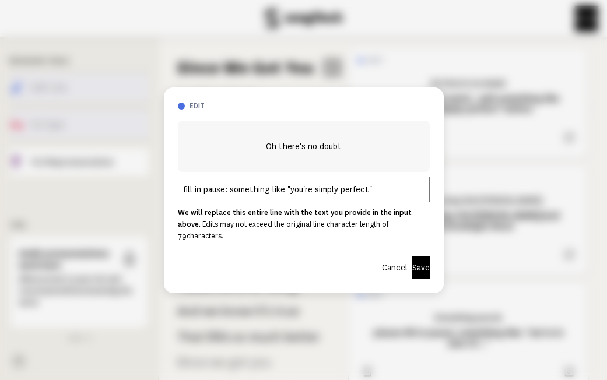
click at [366, 197] on input "fill in pause: something like "you're simply perfect"" at bounding box center [304, 190] width 252 height 26
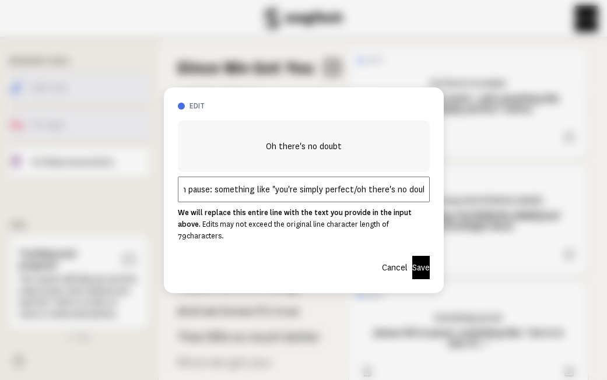
scroll to position [0, 18]
type input "fill in pause: something like "you're simply perfect/oh there's no doubt""
click at [423, 265] on button "Save" at bounding box center [420, 267] width 17 height 23
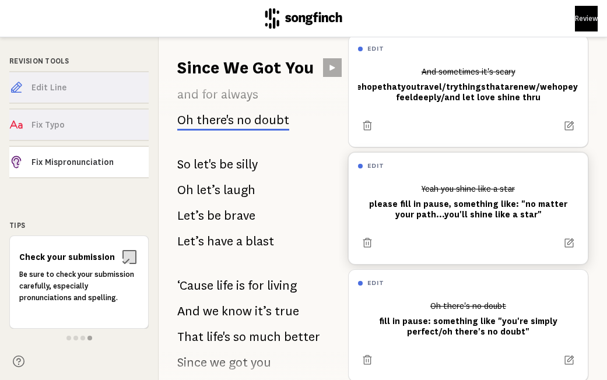
scroll to position [264, 0]
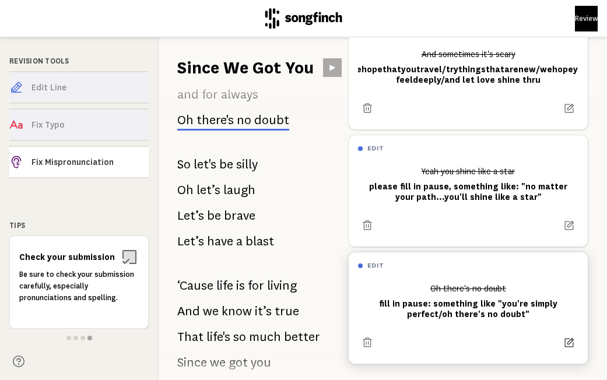
click at [566, 338] on icon at bounding box center [569, 343] width 12 height 12
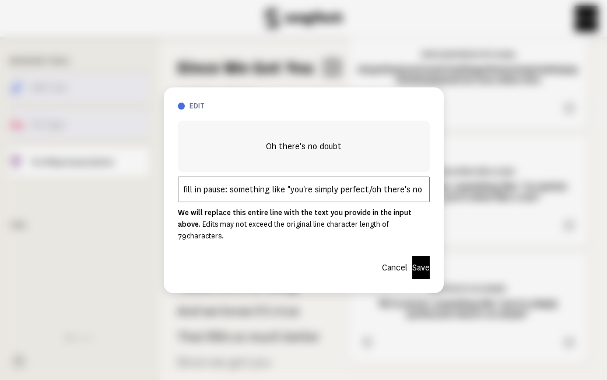
click at [183, 194] on input "fill in pause: something like "you're simply perfect/oh there's no doubt"" at bounding box center [304, 190] width 252 height 26
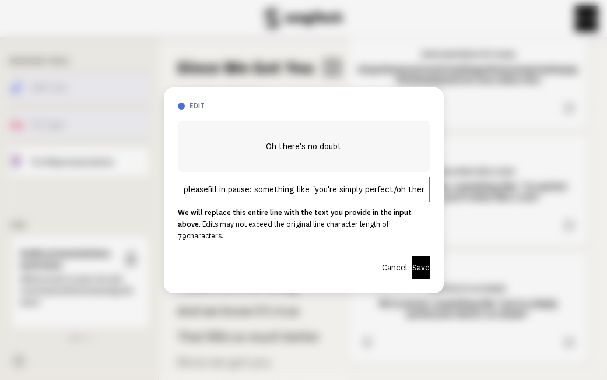
drag, startPoint x: 310, startPoint y: 195, endPoint x: 256, endPoint y: 197, distance: 53.7
click at [256, 197] on input "pleasefill in pause: something like "you're simply perfect/oh there's no doubt"" at bounding box center [304, 190] width 252 height 26
click at [207, 196] on input "pleasefill in pause: maybe "you're simply perfect/oh there's no doubt"" at bounding box center [304, 190] width 252 height 26
type input "please fill in pause: maybe "you're simply perfect/oh there's no doubt""
click at [412, 260] on button "Save" at bounding box center [420, 267] width 17 height 23
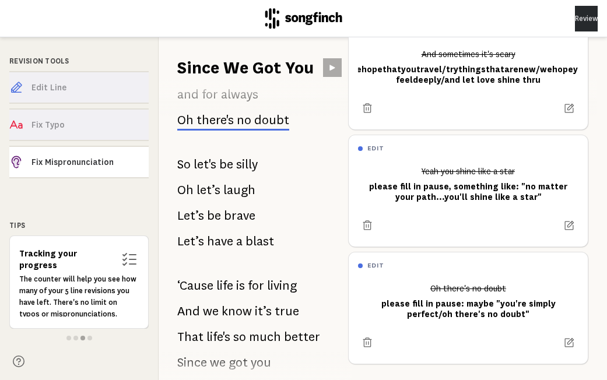
click at [575, 22] on button "Review" at bounding box center [586, 19] width 23 height 26
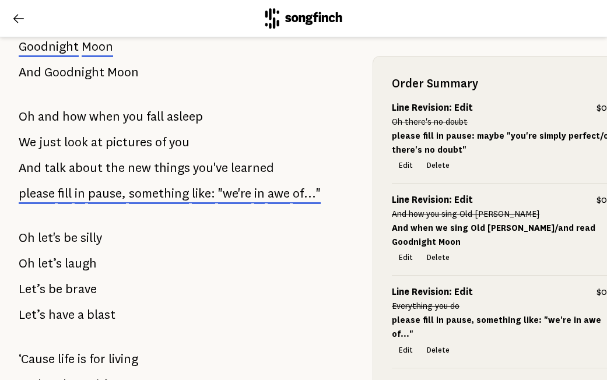
scroll to position [1022, 0]
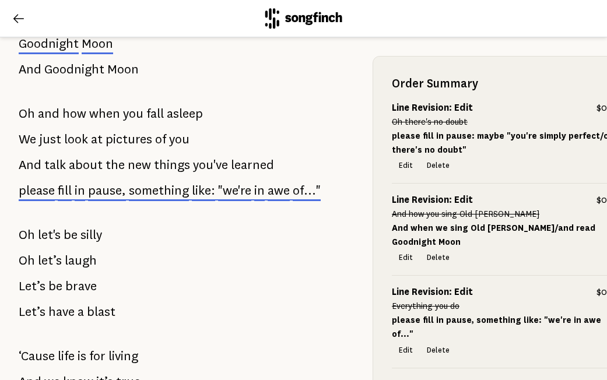
click at [16, 14] on icon at bounding box center [19, 19] width 14 height 14
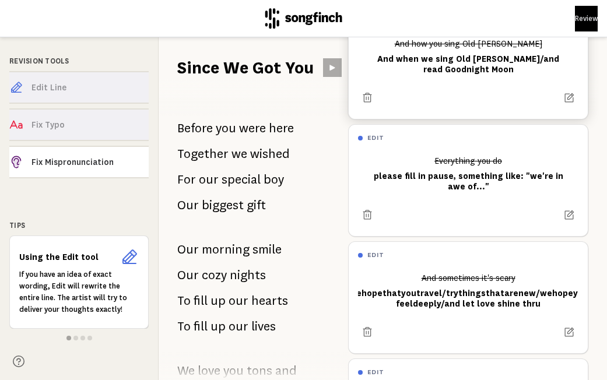
scroll to position [198, 0]
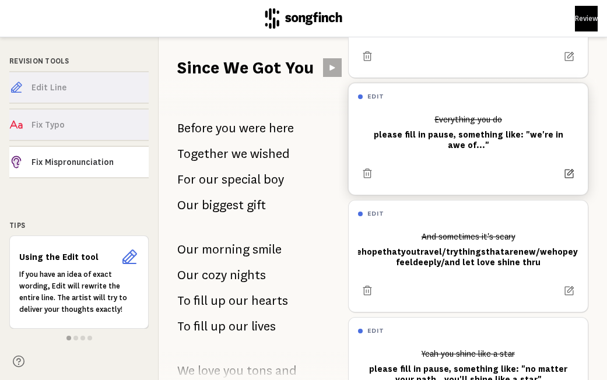
click at [571, 168] on icon at bounding box center [569, 174] width 12 height 12
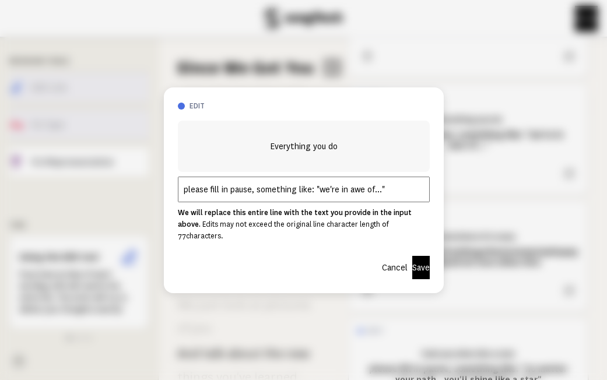
scroll to position [1191, 0]
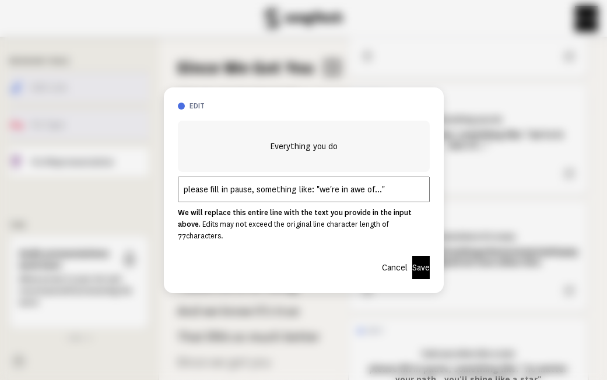
drag, startPoint x: 311, startPoint y: 197, endPoint x: 255, endPoint y: 196, distance: 55.4
click at [255, 196] on input "please fill in pause, something like: "we're in awe of..."" at bounding box center [304, 190] width 252 height 26
click at [322, 196] on input "please fill in pause: "we're in awe of..."" at bounding box center [304, 190] width 252 height 26
drag, startPoint x: 323, startPoint y: 198, endPoint x: 314, endPoint y: 199, distance: 8.8
click at [314, 199] on input "please fill in pause: "we're in awe of...everything you do"" at bounding box center [304, 190] width 252 height 26
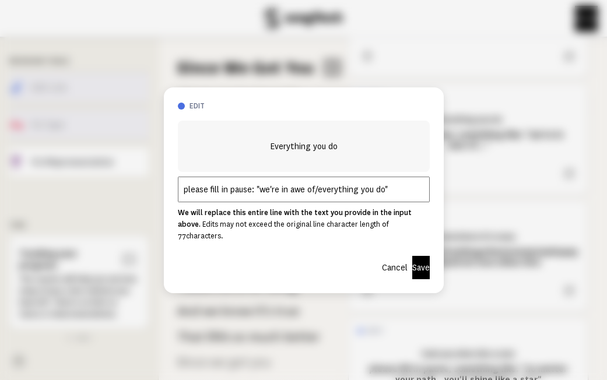
click at [252, 197] on input "please fill in pause: "we're in awe of/everything you do"" at bounding box center [304, 190] width 252 height 26
type input "please fill in pause, maybe: "we're in awe of/everything you do""
click at [412, 264] on button "Save" at bounding box center [420, 267] width 17 height 23
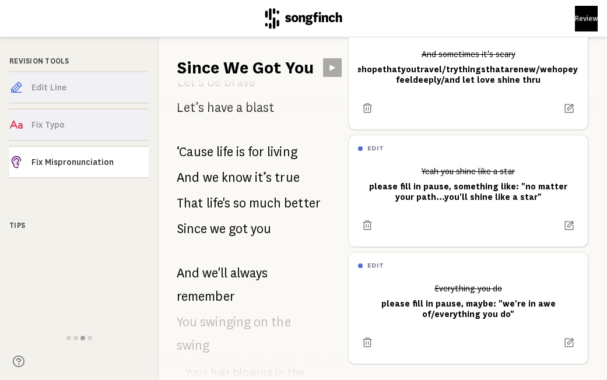
scroll to position [0, 0]
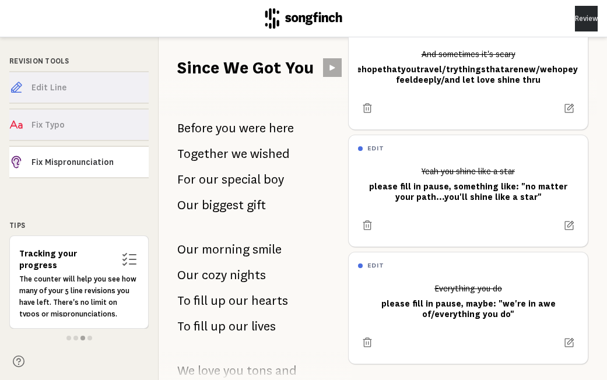
click at [575, 17] on button "Review" at bounding box center [586, 19] width 23 height 26
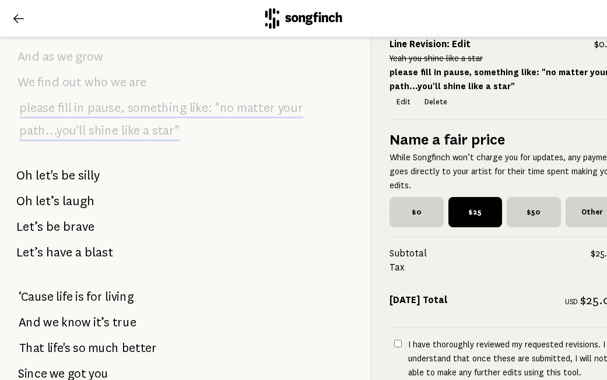
scroll to position [1864, 2]
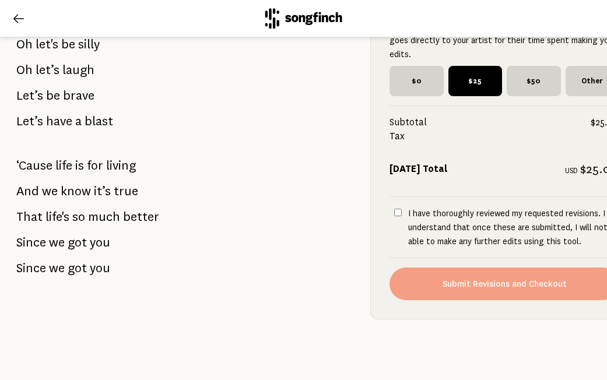
click at [394, 210] on input "I have thoroughly reviewed my requested revisions. I understand that once these…" at bounding box center [398, 213] width 8 height 8
checkbox input "true"
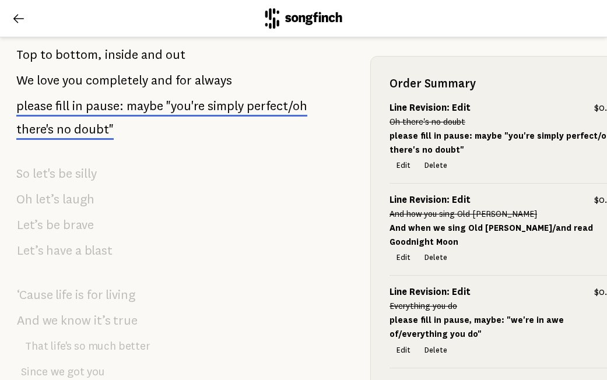
scroll to position [214, 2]
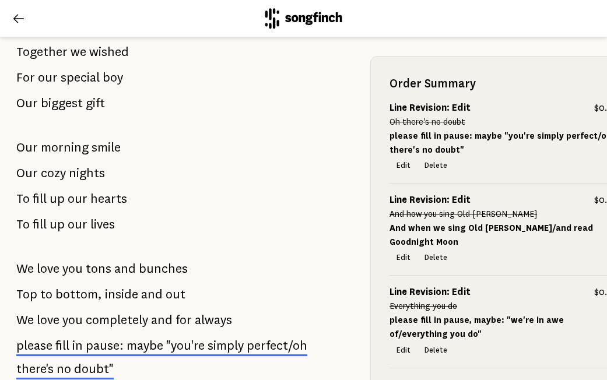
click at [13, 19] on icon at bounding box center [18, 18] width 10 height 9
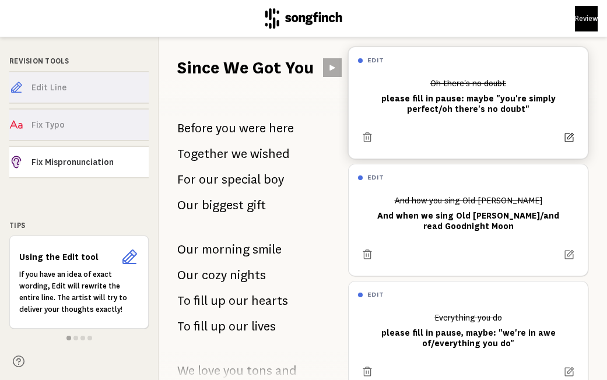
click at [570, 136] on icon at bounding box center [569, 138] width 12 height 12
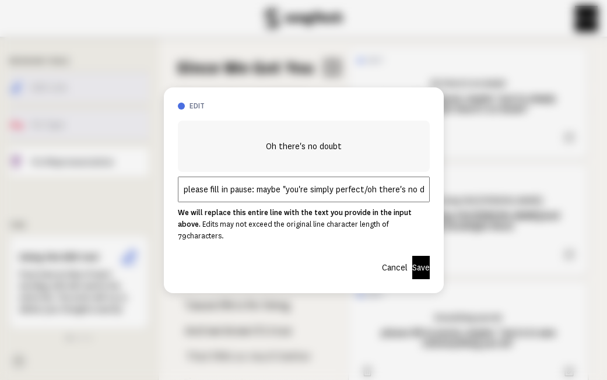
scroll to position [398, 0]
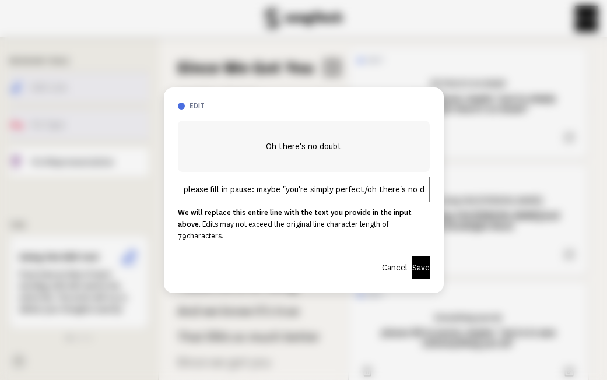
click at [331, 197] on input "please fill in pause: maybe "you're simply perfect/oh there's no doubt"" at bounding box center [304, 190] width 252 height 26
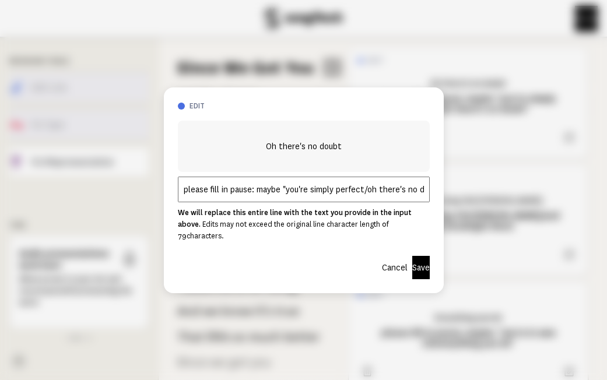
click at [412, 265] on button "Save" at bounding box center [420, 267] width 17 height 23
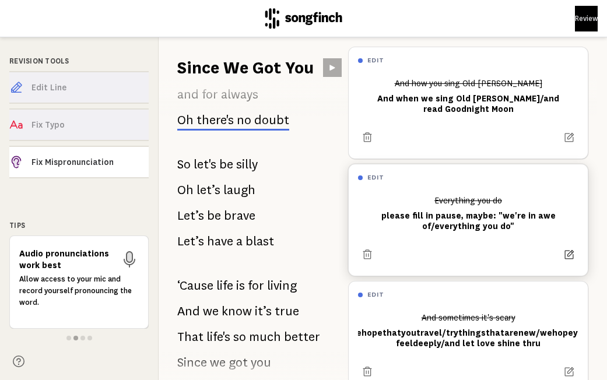
click at [569, 260] on button at bounding box center [569, 255] width 19 height 19
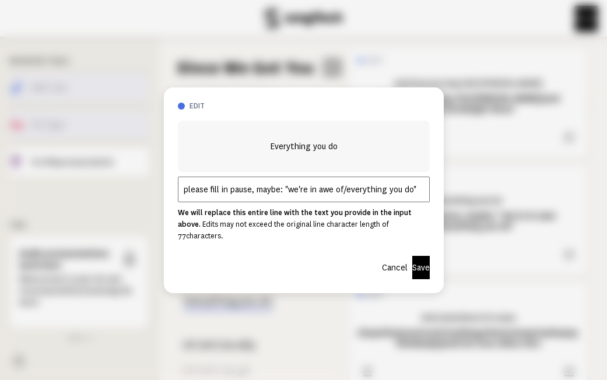
click at [315, 188] on input "please fill in pause, maybe: "we're in awe of/everything you do"" at bounding box center [304, 190] width 252 height 26
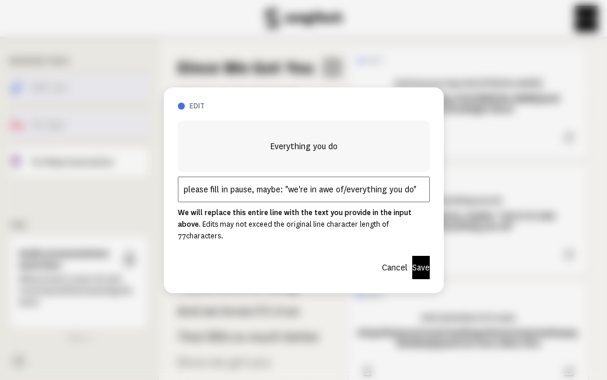
click at [315, 188] on input "please fill in pause, maybe: "we're in awe of/everything you do"" at bounding box center [304, 190] width 252 height 26
click at [412, 269] on button "Save" at bounding box center [420, 267] width 17 height 23
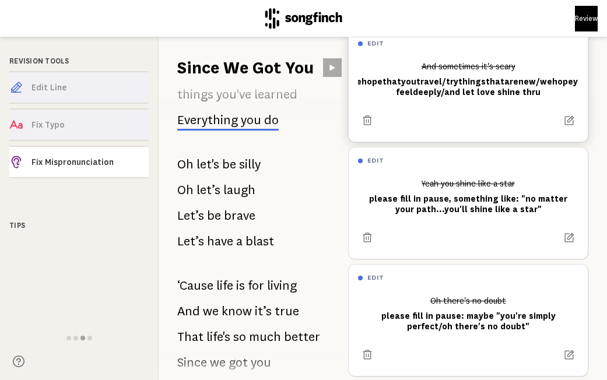
scroll to position [144, 0]
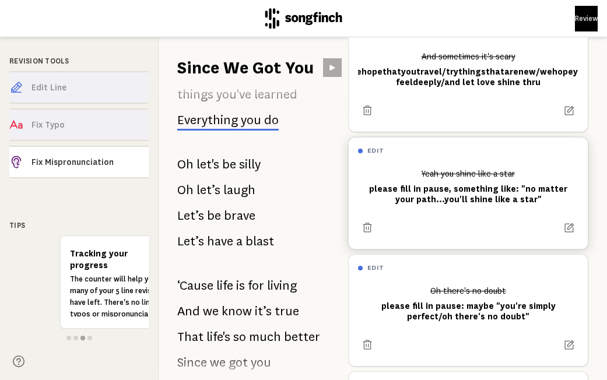
click at [443, 187] on div "Yeah you shine like a star please fill in pause, something like: "no matter you…" at bounding box center [468, 186] width 220 height 45
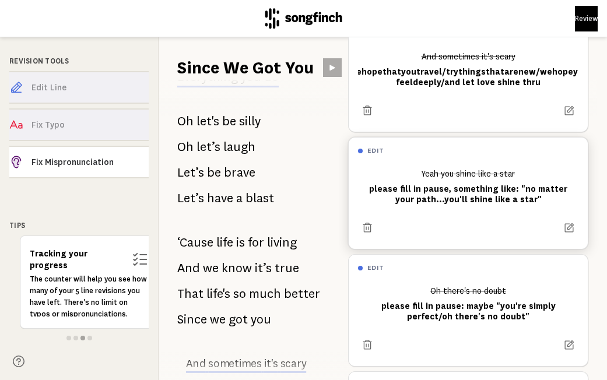
click at [443, 187] on div "Yeah you shine like a star please fill in pause, something like: "no matter you…" at bounding box center [468, 186] width 220 height 45
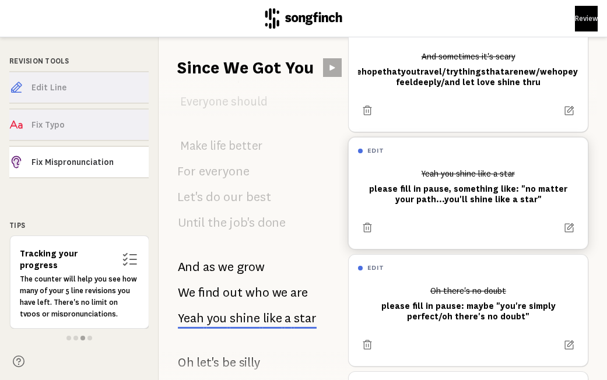
scroll to position [1772, 0]
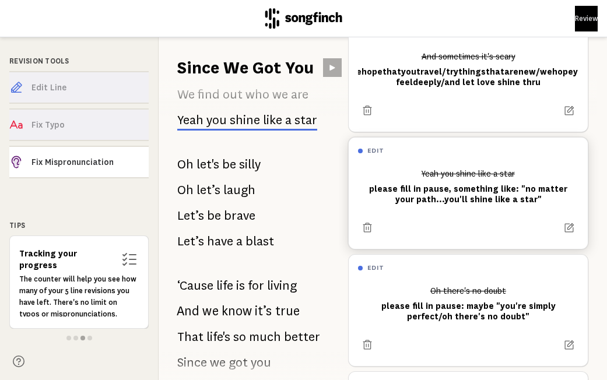
click at [451, 188] on div "Yeah you shine like a star please fill in pause, something like: "no matter you…" at bounding box center [468, 186] width 220 height 45
click at [573, 223] on icon at bounding box center [569, 227] width 9 height 9
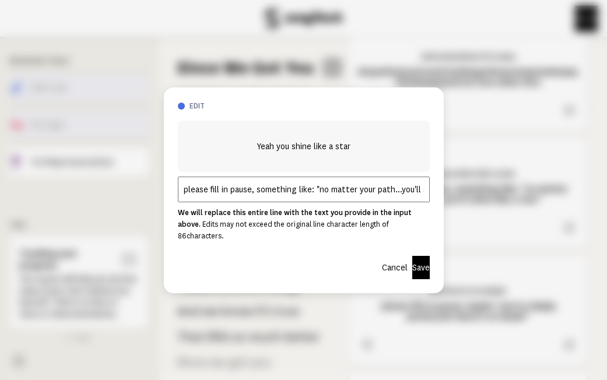
click at [314, 192] on input "please fill in pause, something like: "no matter your path...you'll shine like …" at bounding box center [304, 190] width 252 height 26
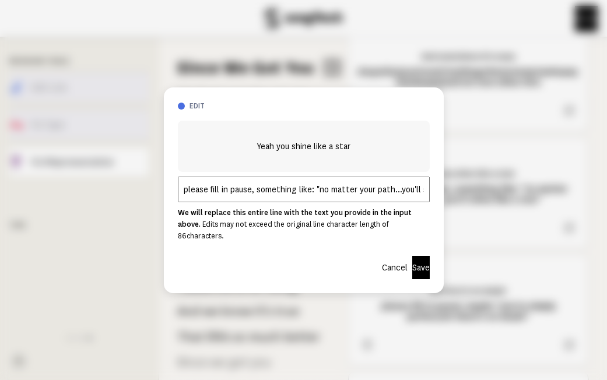
click at [382, 256] on button "Cancel" at bounding box center [395, 267] width 26 height 23
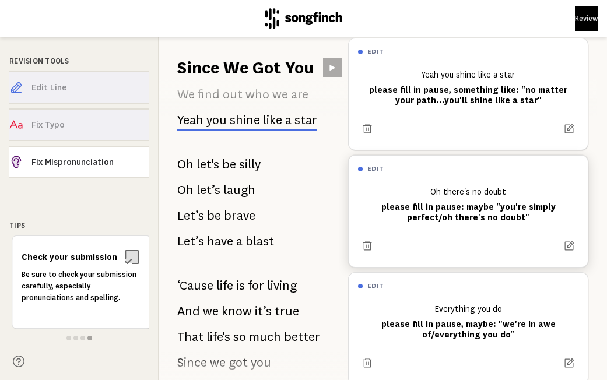
scroll to position [245, 0]
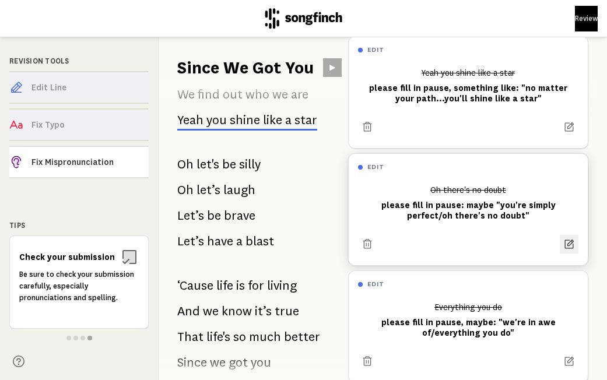
click at [566, 239] on icon at bounding box center [569, 245] width 12 height 12
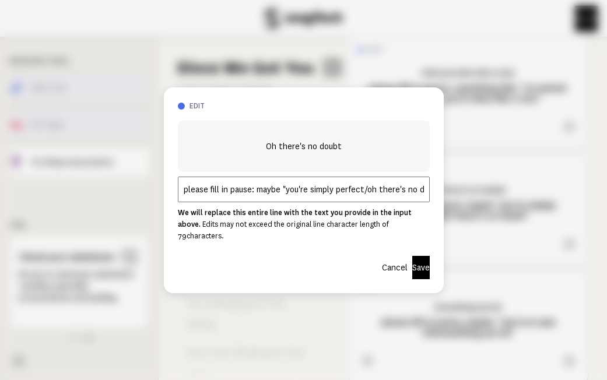
scroll to position [398, 0]
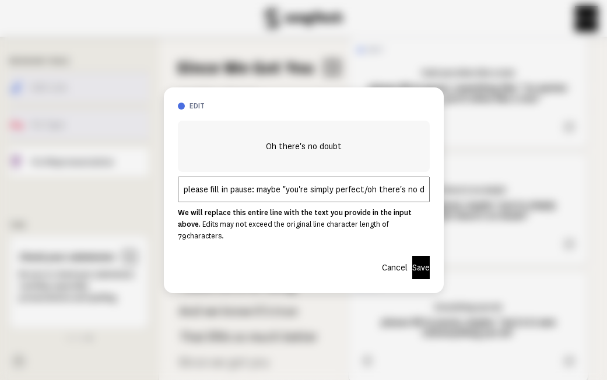
click at [323, 197] on input "please fill in pause: maybe "you're simply perfect/oh there's no doubt"" at bounding box center [304, 190] width 252 height 26
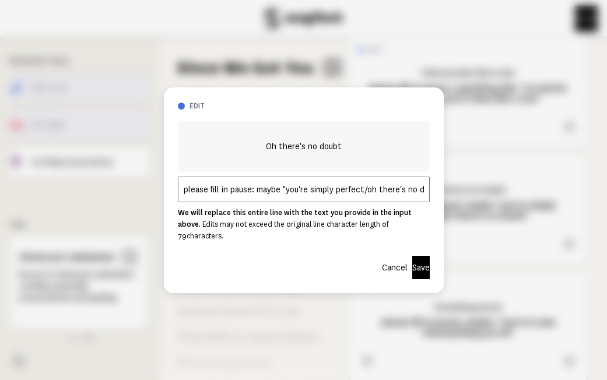
click at [323, 197] on input "please fill in pause: maybe "you're simply perfect/oh there's no doubt"" at bounding box center [304, 190] width 252 height 26
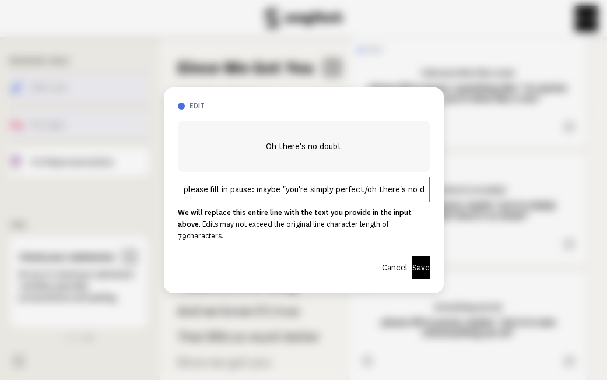
click at [323, 197] on input "please fill in pause: maybe "you're simply perfect/oh there's no doubt"" at bounding box center [304, 190] width 252 height 26
click at [414, 260] on button "Save" at bounding box center [420, 267] width 17 height 23
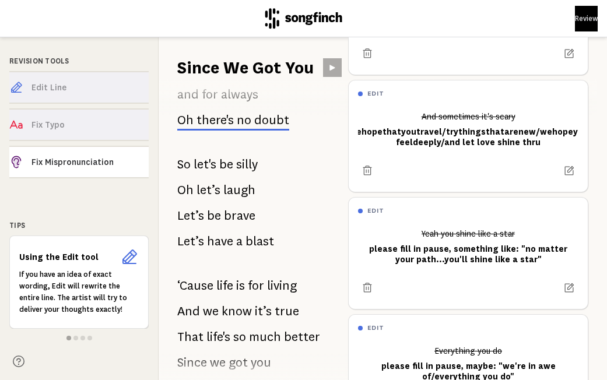
scroll to position [0, 0]
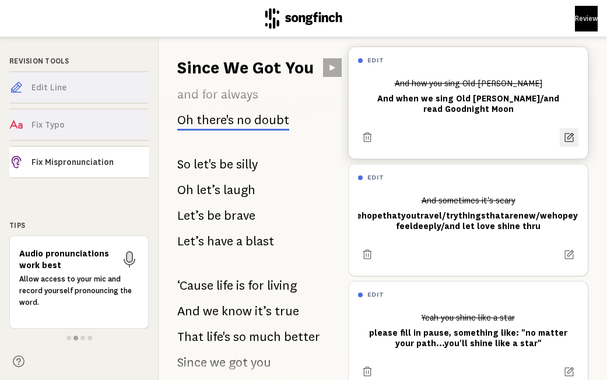
click at [568, 134] on icon at bounding box center [569, 138] width 12 height 12
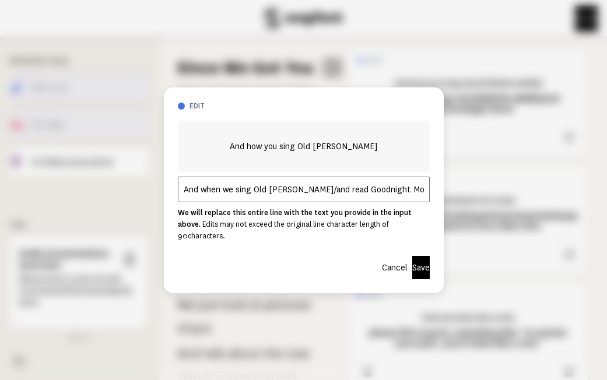
click at [378, 202] on input "And when we sing Old [PERSON_NAME]/and read Goodnight Moon" at bounding box center [304, 190] width 252 height 26
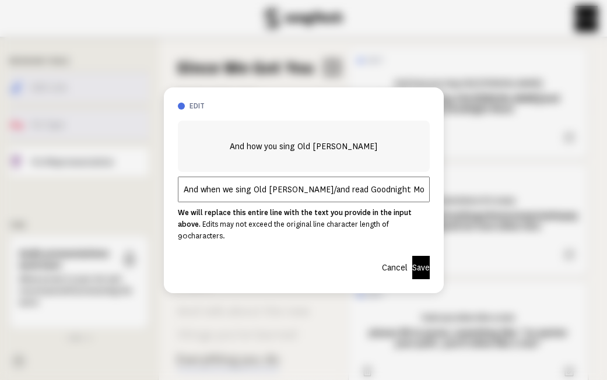
click at [378, 202] on input "And when we sing Old [PERSON_NAME]/and read Goodnight Moon" at bounding box center [304, 190] width 252 height 26
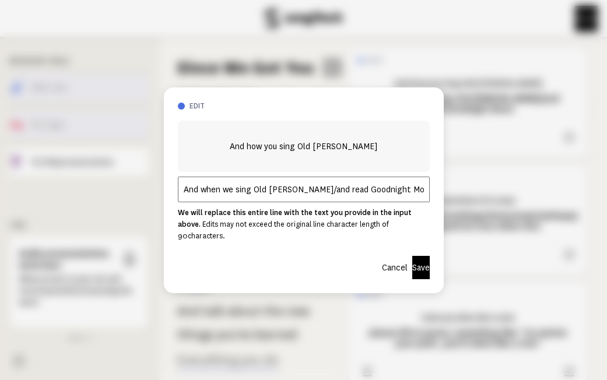
click at [378, 202] on input "And when we sing Old [PERSON_NAME]/and read Goodnight Moon" at bounding box center [304, 190] width 252 height 26
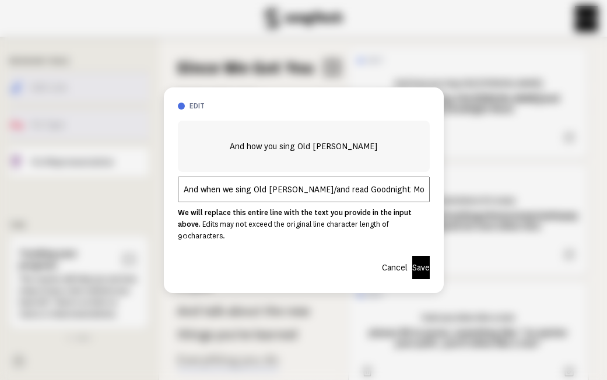
click at [382, 259] on button "Cancel" at bounding box center [395, 267] width 26 height 23
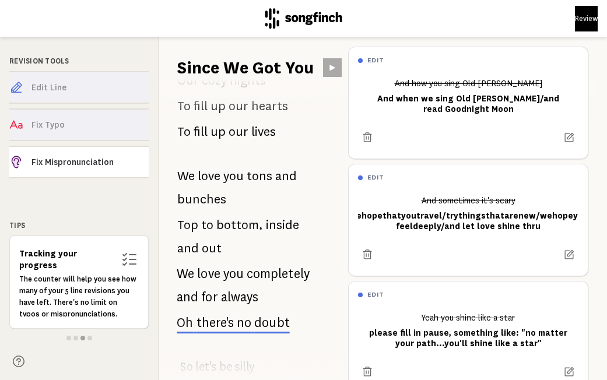
scroll to position [127, 0]
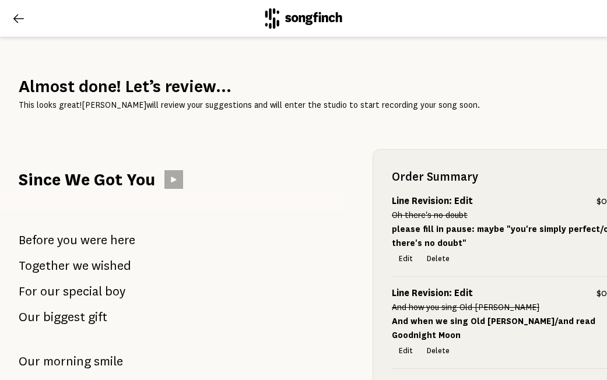
click at [14, 17] on icon at bounding box center [18, 18] width 10 height 9
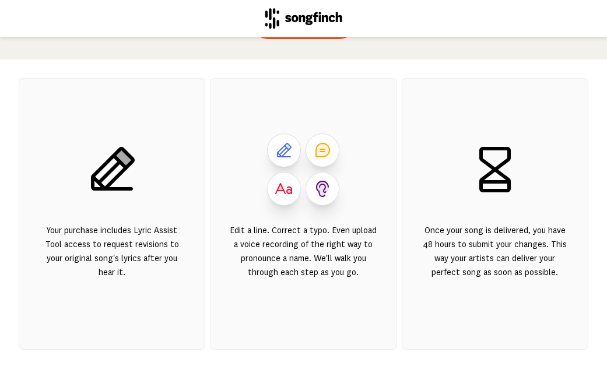
scroll to position [169, 0]
click at [87, 206] on div "Your purchase includes Lyric Assist Tool access to request revisions to your or…" at bounding box center [112, 214] width 187 height 272
click at [111, 173] on icon at bounding box center [112, 169] width 56 height 56
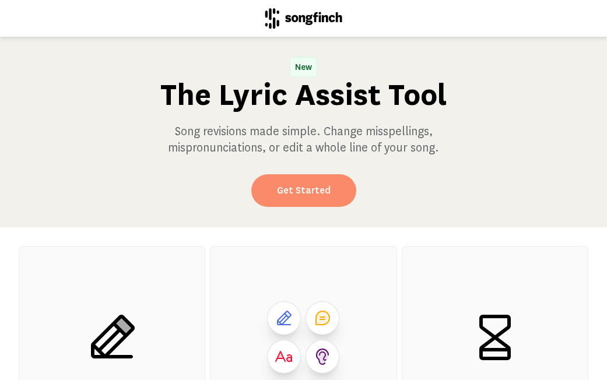
click at [314, 184] on link "Get Started" at bounding box center [303, 190] width 105 height 33
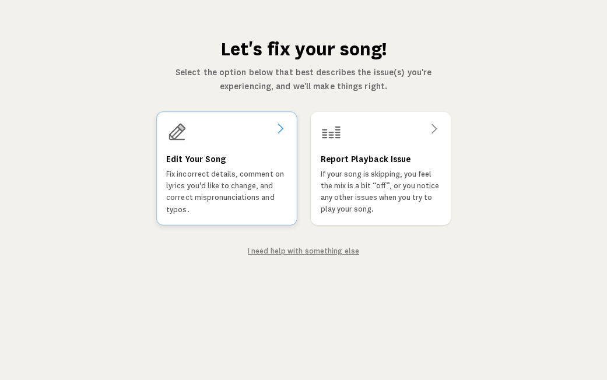
click at [241, 188] on p "Fix incorrect details, comment on lyrics you'd like to change, and correct misp…" at bounding box center [226, 192] width 121 height 47
click at [331, 250] on link "I need help with something else" at bounding box center [303, 251] width 111 height 8
